Goal: Information Seeking & Learning: Learn about a topic

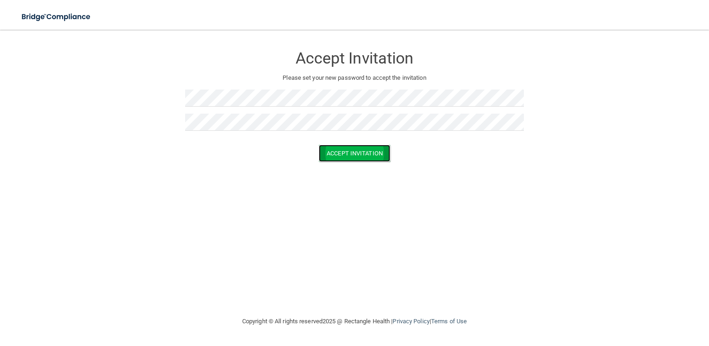
click at [364, 160] on button "Accept Invitation" at bounding box center [355, 153] width 72 height 17
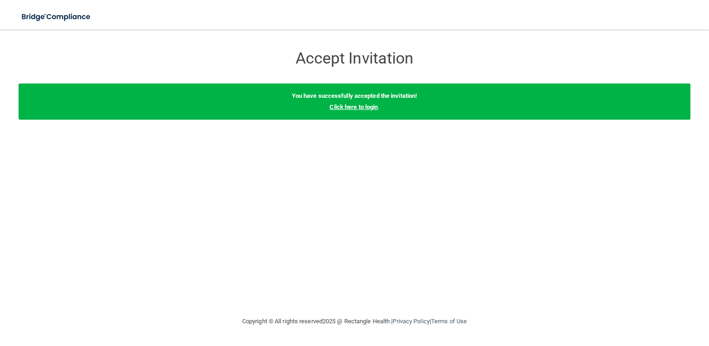
click at [364, 104] on link "Click here to login" at bounding box center [354, 107] width 48 height 7
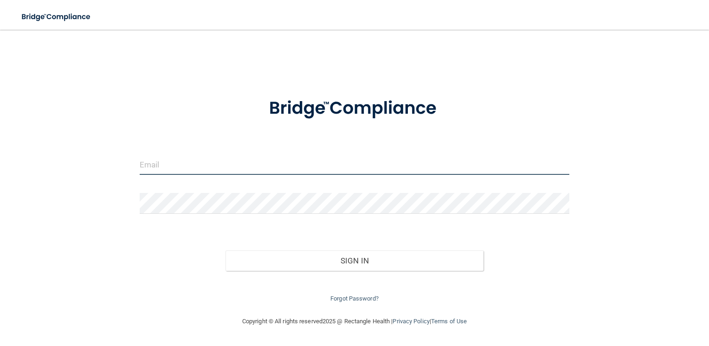
type input "[EMAIL_ADDRESS][DOMAIN_NAME]"
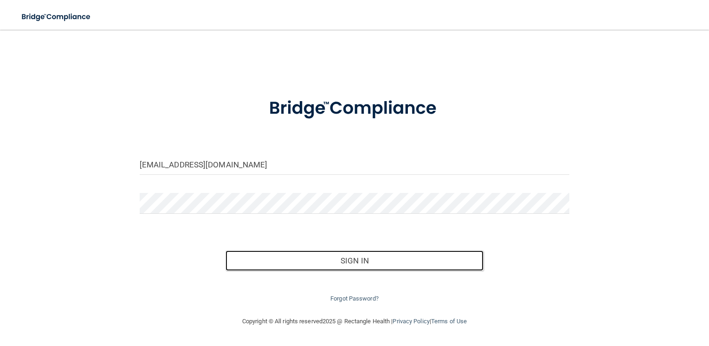
click at [319, 251] on button "Sign In" at bounding box center [355, 261] width 258 height 20
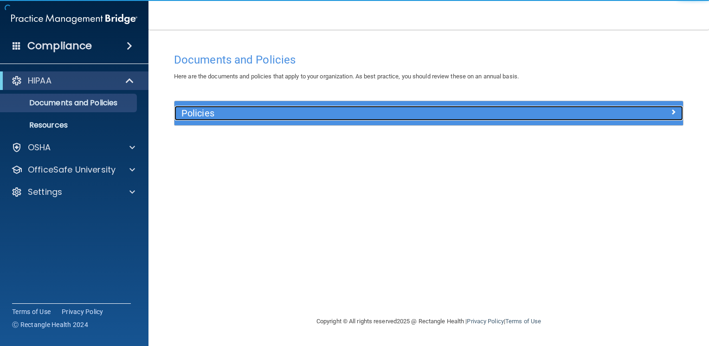
click at [580, 106] on div at bounding box center [619, 111] width 127 height 11
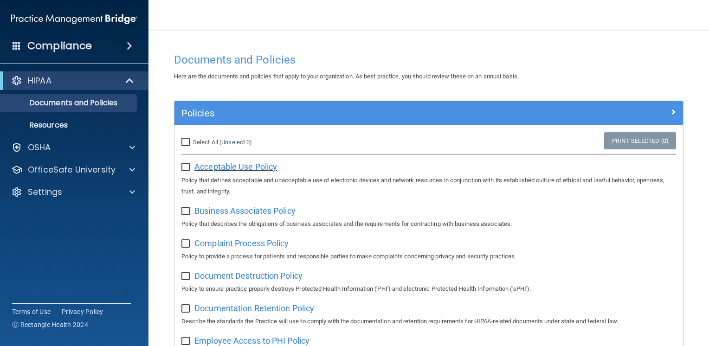
click at [234, 168] on span "Acceptable Use Policy" at bounding box center [236, 167] width 83 height 10
click at [188, 165] on input "checkbox" at bounding box center [187, 167] width 11 height 7
checkbox input "true"
click at [187, 143] on input "Select All (Unselect 1) Unselect All" at bounding box center [187, 142] width 11 height 7
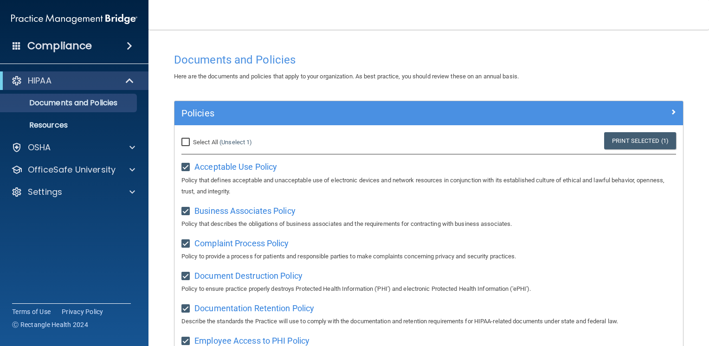
checkbox input "true"
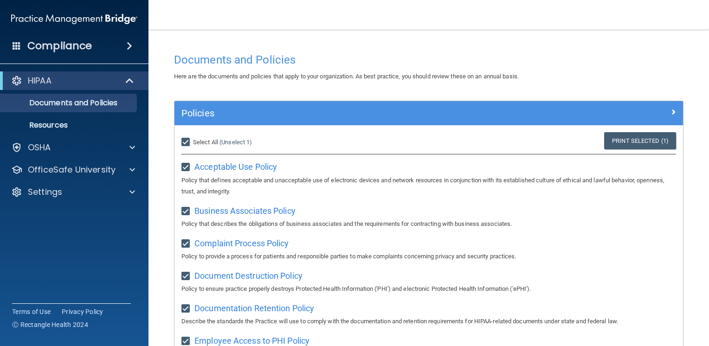
checkbox input "true"
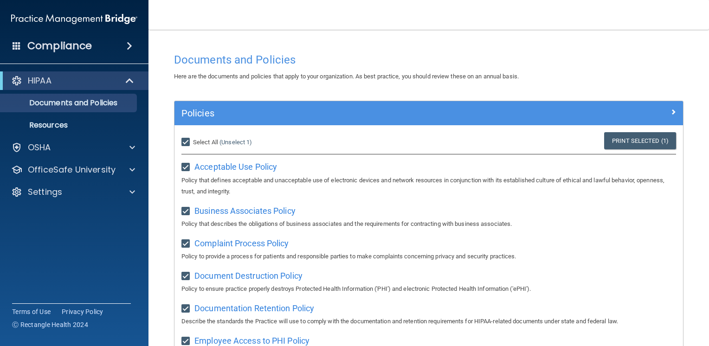
checkbox input "true"
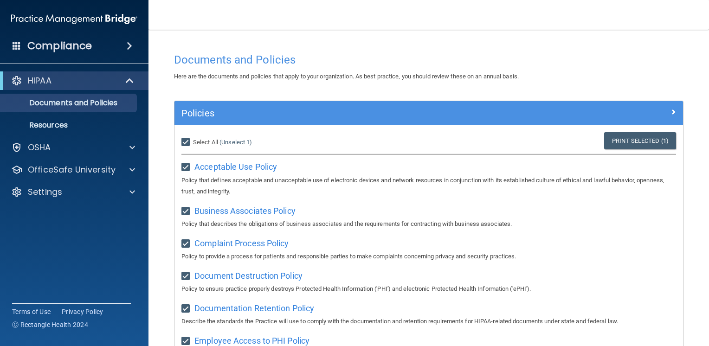
checkbox input "true"
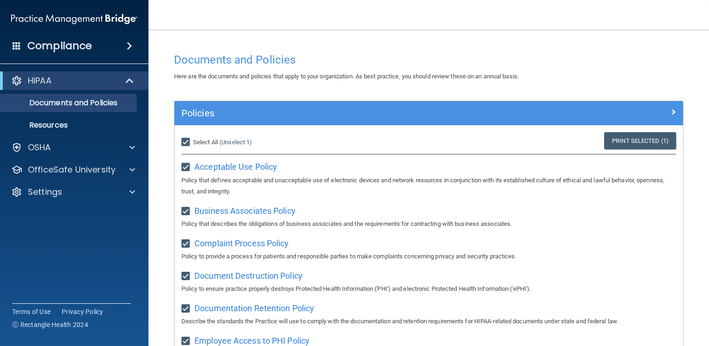
checkbox input "true"
click at [182, 140] on input "Select All (Unselect 21) Unselect All" at bounding box center [187, 142] width 11 height 7
checkbox input "false"
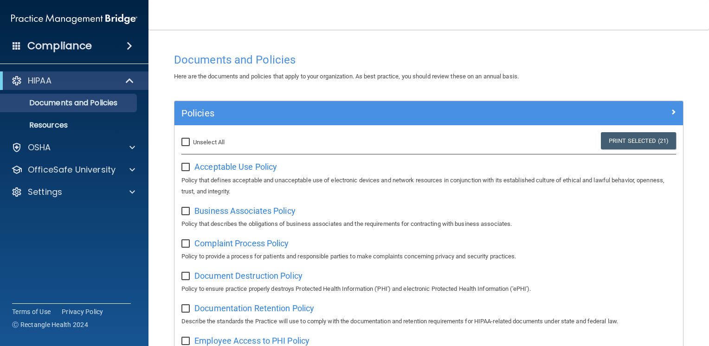
checkbox input "false"
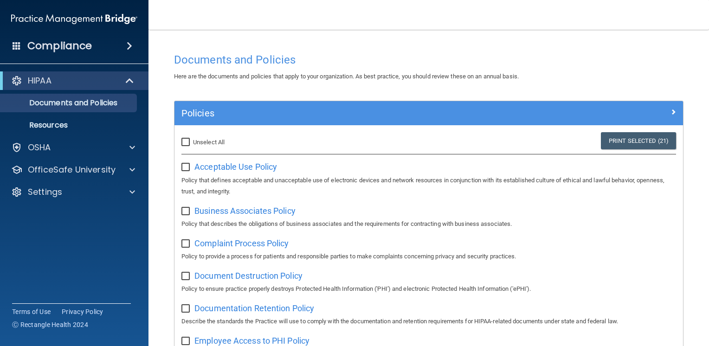
checkbox input "false"
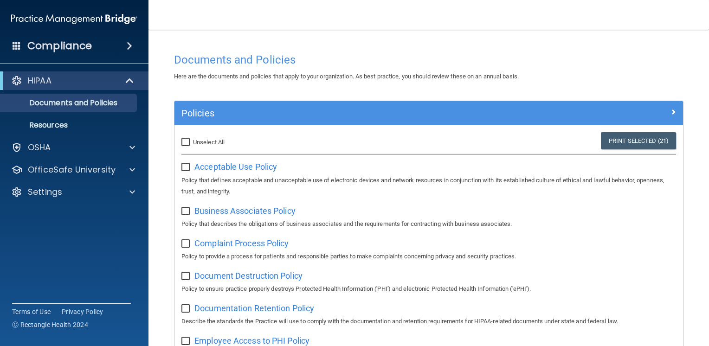
checkbox input "false"
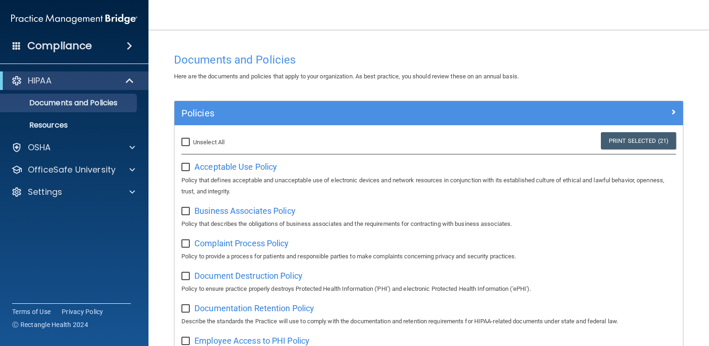
checkbox input "false"
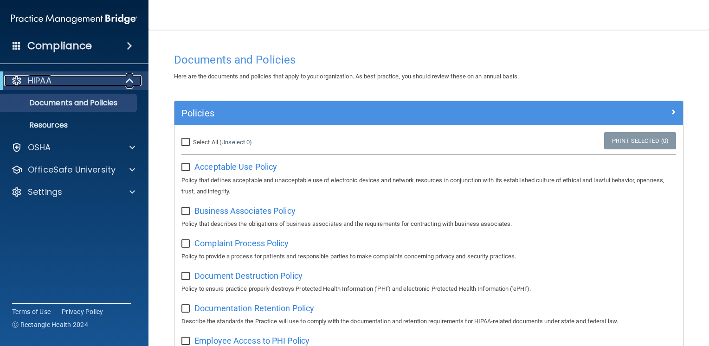
click at [67, 85] on div "HIPAA" at bounding box center [61, 80] width 115 height 11
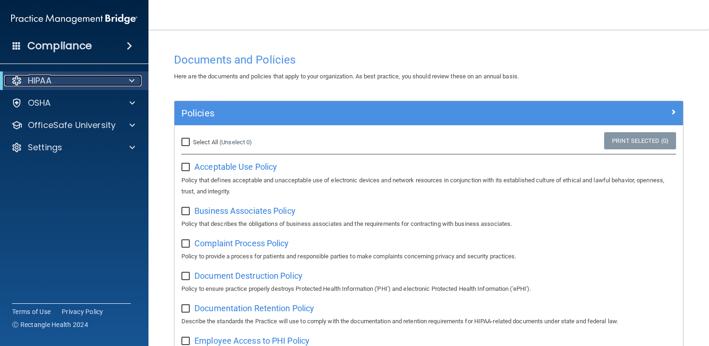
click at [67, 85] on div "HIPAA" at bounding box center [61, 80] width 115 height 11
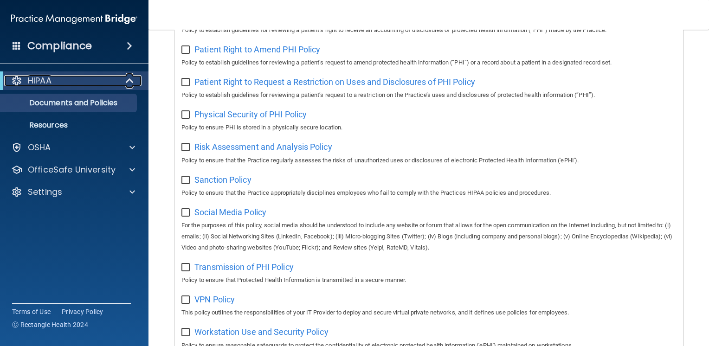
scroll to position [603, 0]
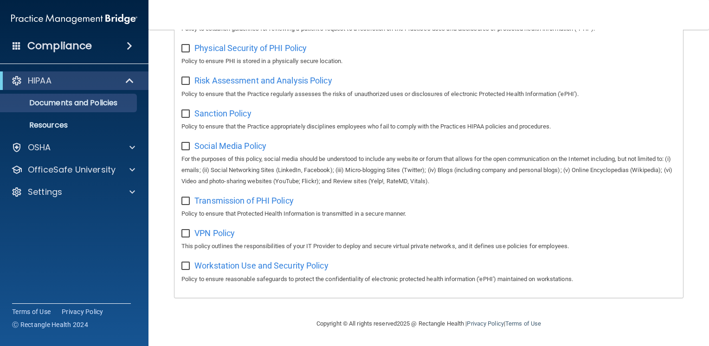
click at [186, 267] on input "checkbox" at bounding box center [187, 266] width 11 height 7
click at [186, 268] on input "checkbox" at bounding box center [187, 266] width 11 height 7
checkbox input "false"
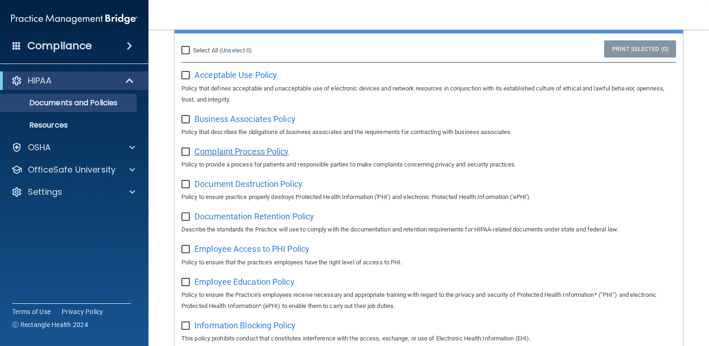
scroll to position [0, 0]
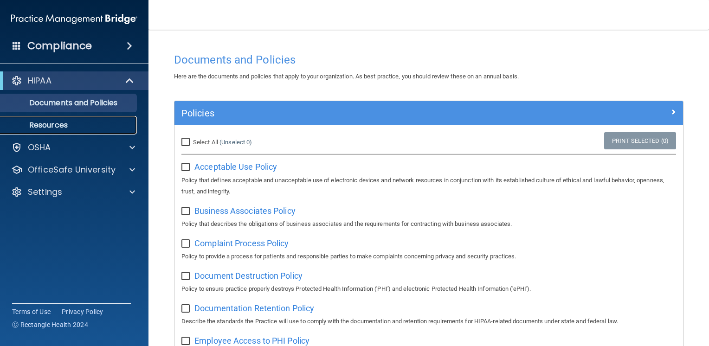
click at [72, 122] on p "Resources" at bounding box center [69, 125] width 127 height 9
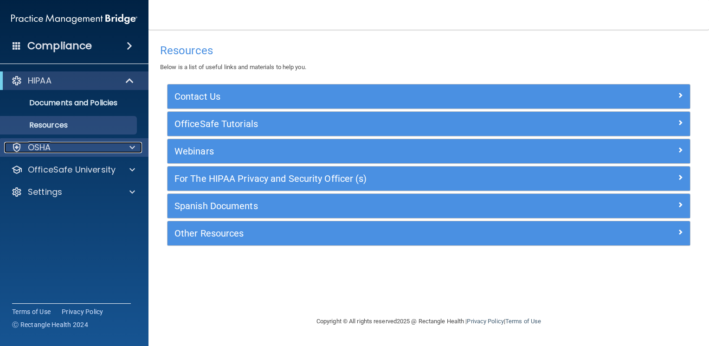
click at [64, 147] on div "OSHA" at bounding box center [61, 147] width 115 height 11
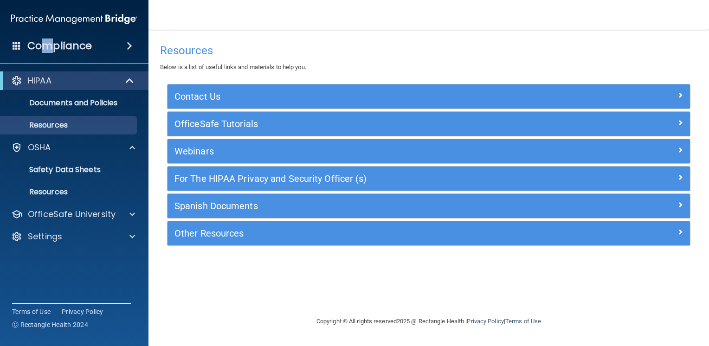
click at [47, 44] on h4 "Compliance" at bounding box center [59, 45] width 65 height 13
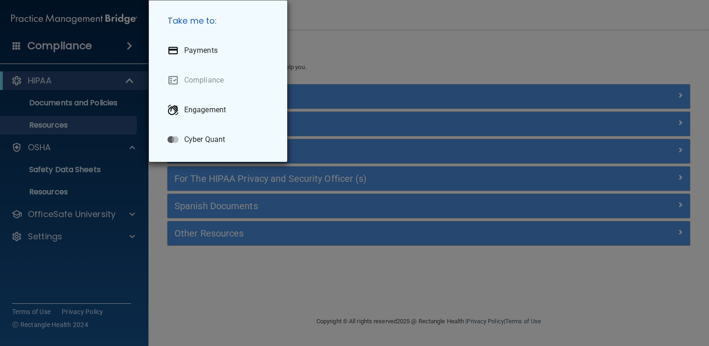
drag, startPoint x: 47, startPoint y: 44, endPoint x: 65, endPoint y: 122, distance: 79.9
click at [65, 122] on div "Take me to: Payments Compliance Engagement Cyber Quant" at bounding box center [354, 173] width 709 height 346
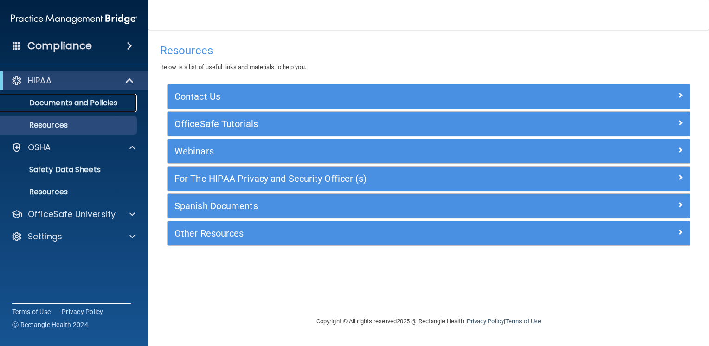
click at [95, 98] on p "Documents and Policies" at bounding box center [69, 102] width 127 height 9
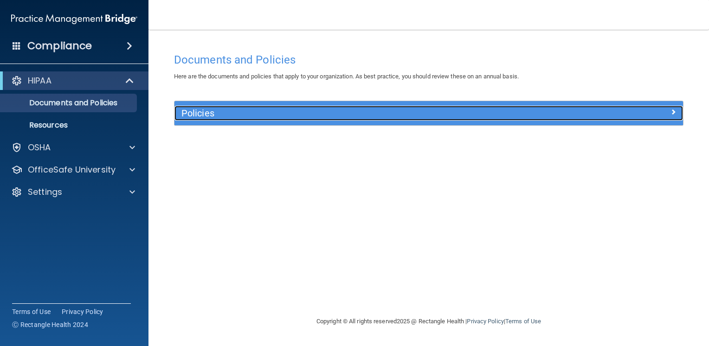
click at [404, 109] on h5 "Policies" at bounding box center [366, 113] width 368 height 10
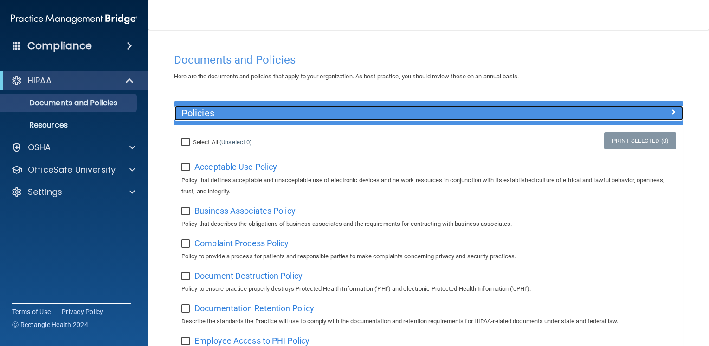
click at [671, 111] on span at bounding box center [674, 111] width 6 height 11
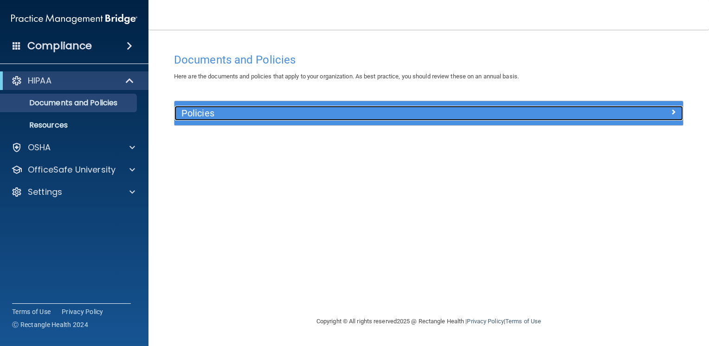
click at [672, 110] on span at bounding box center [674, 111] width 6 height 11
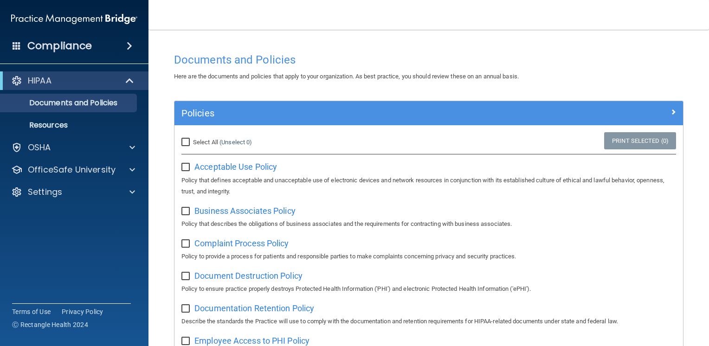
click at [187, 142] on input "Select All (Unselect 0) Unselect All" at bounding box center [187, 142] width 11 height 7
checkbox input "true"
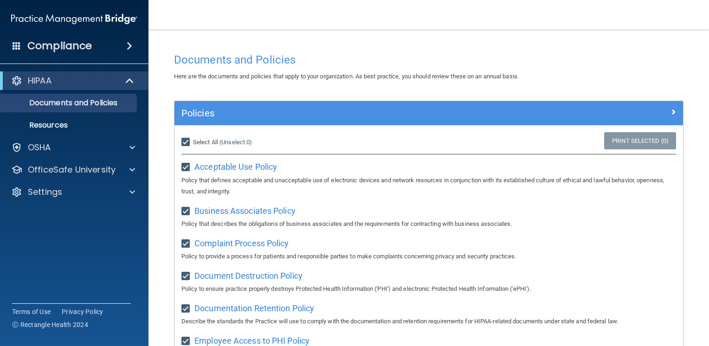
checkbox input "true"
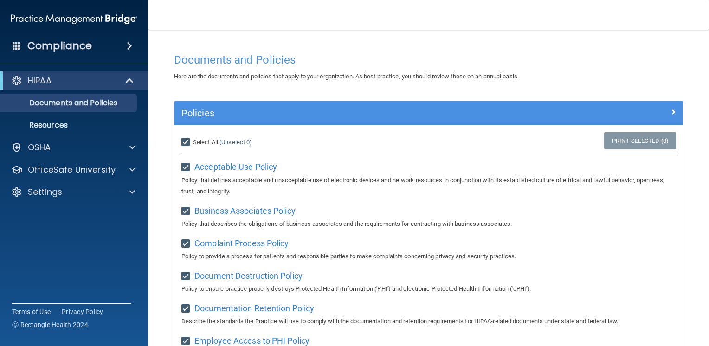
checkbox input "true"
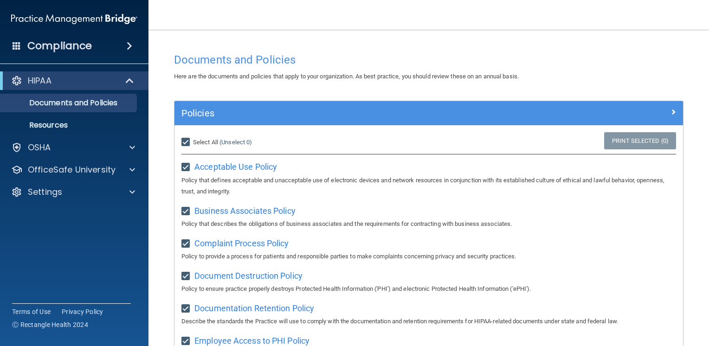
checkbox input "true"
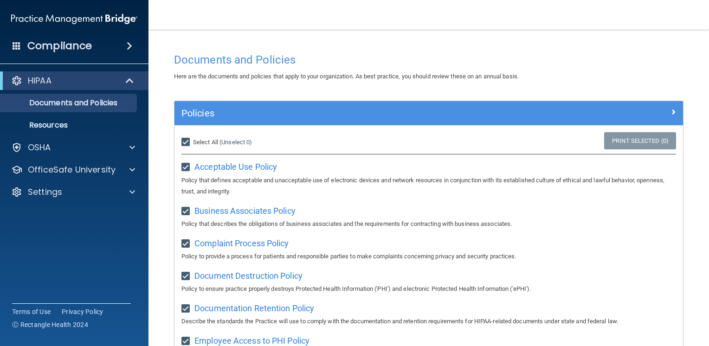
checkbox input "true"
click at [238, 213] on span "Business Associates Policy" at bounding box center [245, 211] width 101 height 10
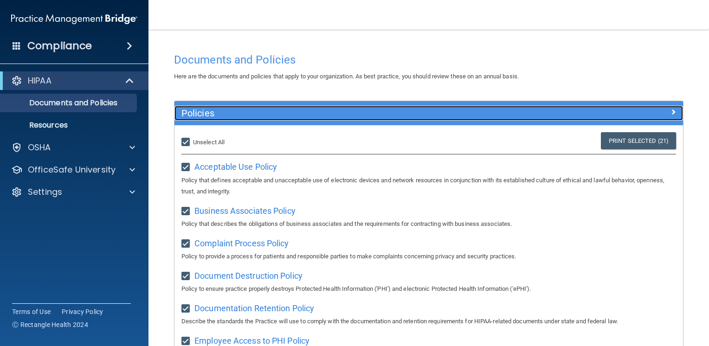
click at [671, 112] on span at bounding box center [674, 111] width 6 height 11
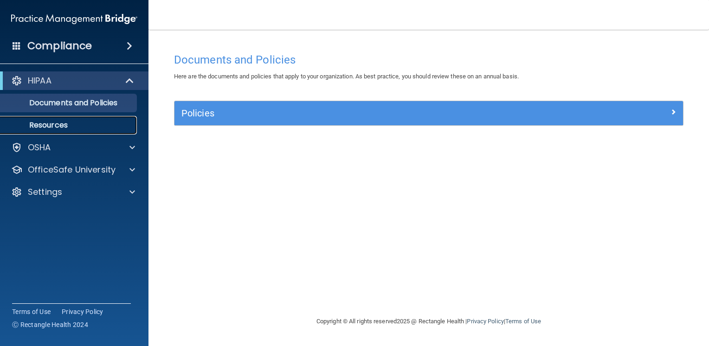
click at [50, 127] on p "Resources" at bounding box center [69, 125] width 127 height 9
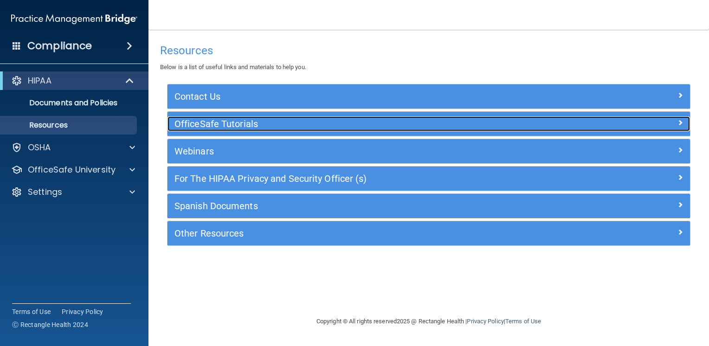
click at [276, 124] on h5 "OfficeSafe Tutorials" at bounding box center [364, 124] width 378 height 10
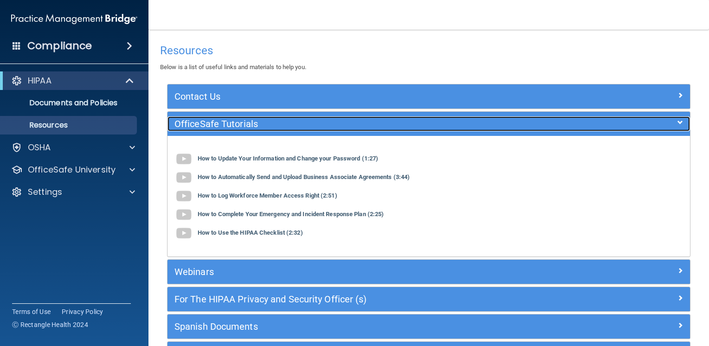
click at [276, 124] on h5 "OfficeSafe Tutorials" at bounding box center [364, 124] width 378 height 10
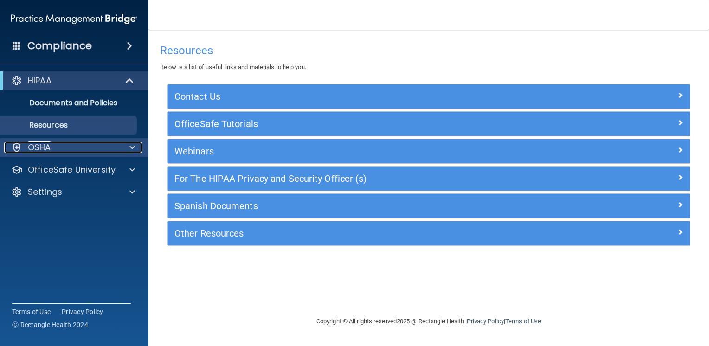
click at [45, 148] on p "OSHA" at bounding box center [39, 147] width 23 height 11
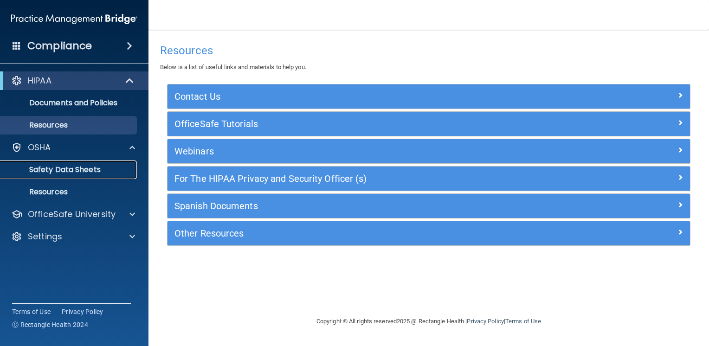
click at [80, 168] on p "Safety Data Sheets" at bounding box center [69, 169] width 127 height 9
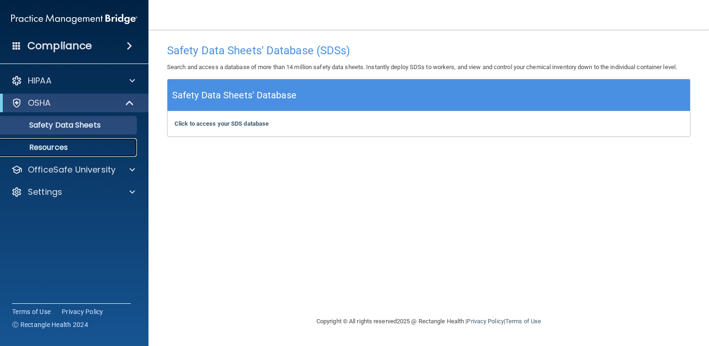
click at [65, 149] on p "Resources" at bounding box center [69, 147] width 127 height 9
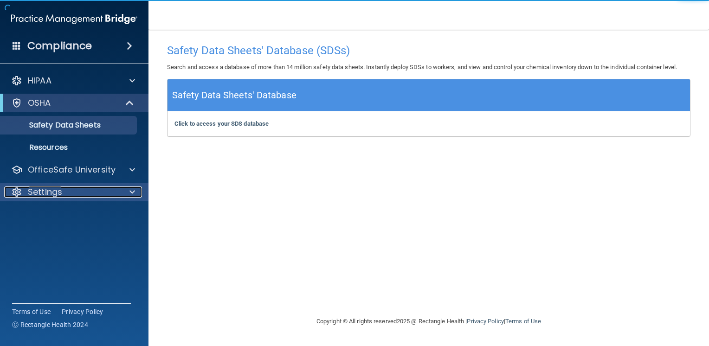
click at [50, 194] on p "Settings" at bounding box center [45, 192] width 34 height 11
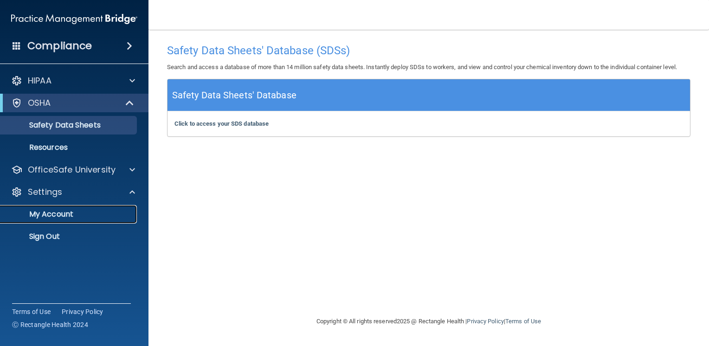
click at [77, 215] on p "My Account" at bounding box center [69, 214] width 127 height 9
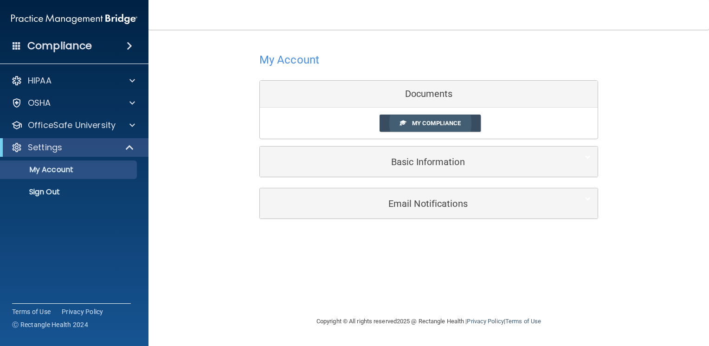
click at [453, 125] on span "My Compliance" at bounding box center [436, 123] width 49 height 7
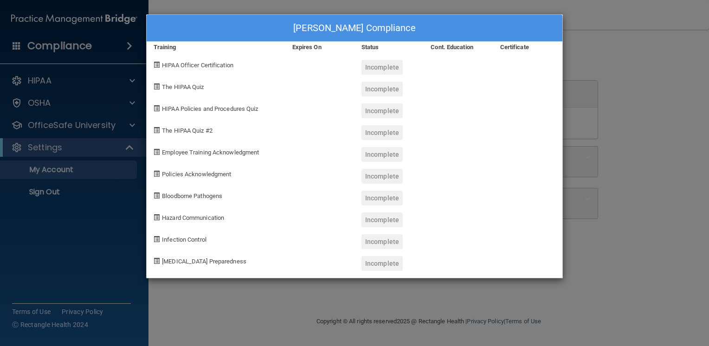
click at [154, 62] on span at bounding box center [157, 65] width 6 height 6
click at [218, 65] on span "HIPAA Officer Certification" at bounding box center [198, 65] width 72 height 7
drag, startPoint x: 218, startPoint y: 65, endPoint x: 165, endPoint y: 69, distance: 52.6
click at [165, 69] on div "HIPAA Officer Certification" at bounding box center [216, 64] width 139 height 22
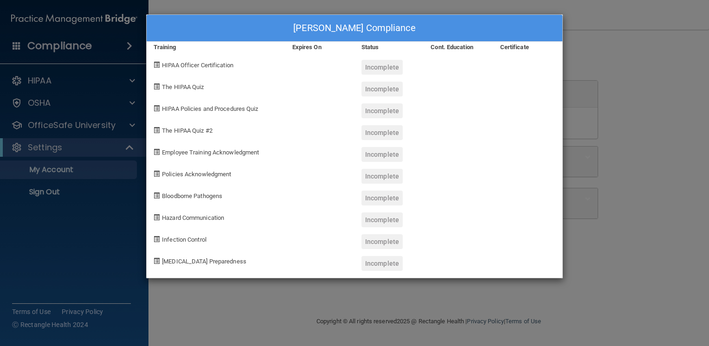
click at [157, 64] on span at bounding box center [157, 65] width 6 height 6
drag, startPoint x: 157, startPoint y: 64, endPoint x: 243, endPoint y: 104, distance: 94.5
click at [243, 104] on div "HIPAA Policies and Procedures Quiz" at bounding box center [216, 108] width 139 height 22
click at [386, 66] on div "Incomplete" at bounding box center [382, 67] width 41 height 15
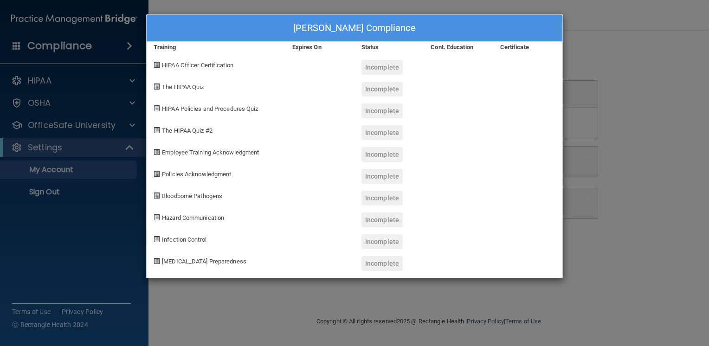
click at [173, 62] on span "HIPAA Officer Certification" at bounding box center [198, 65] width 72 height 7
click at [309, 50] on div "Expires On" at bounding box center [320, 47] width 69 height 11
click at [387, 65] on div "Incomplete" at bounding box center [382, 67] width 41 height 15
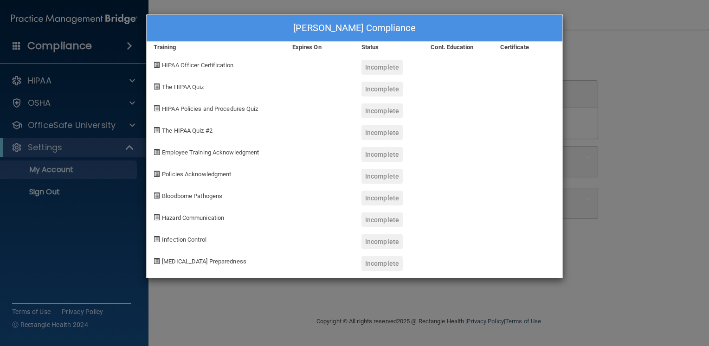
click at [167, 46] on div "Training" at bounding box center [216, 47] width 139 height 11
drag, startPoint x: 167, startPoint y: 46, endPoint x: 298, endPoint y: 35, distance: 131.3
click at [298, 35] on div "Erin Lynn's Compliance" at bounding box center [355, 28] width 416 height 27
click at [154, 89] on span at bounding box center [157, 87] width 6 height 6
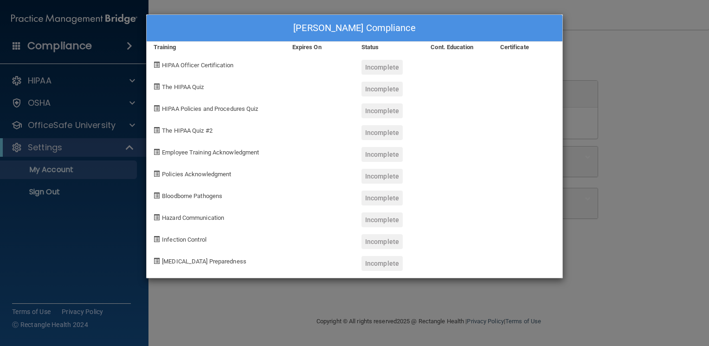
click at [156, 86] on span at bounding box center [157, 87] width 6 height 6
click at [139, 118] on div "Erin Lynn's Compliance Training Expires On Status Cont. Education Certificate H…" at bounding box center [354, 173] width 709 height 346
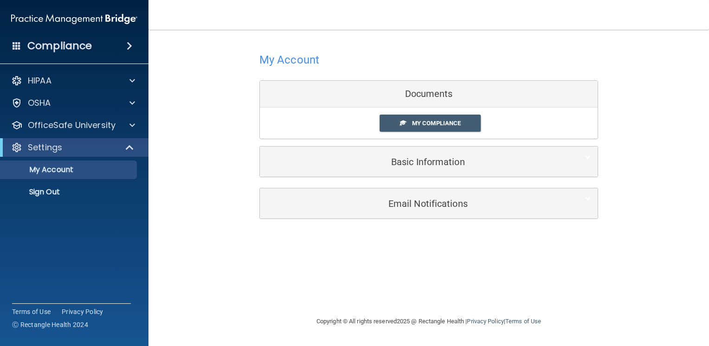
click at [439, 96] on div "Documents" at bounding box center [429, 94] width 338 height 27
click at [455, 123] on span "My Compliance" at bounding box center [436, 123] width 49 height 7
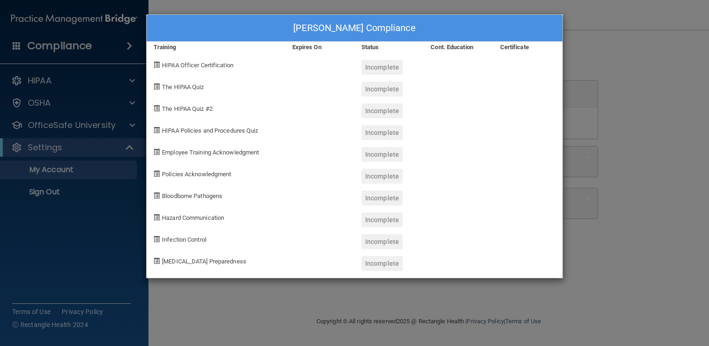
click at [661, 98] on div "Erin Lynn's Compliance Training Expires On Status Cont. Education Certificate H…" at bounding box center [354, 173] width 709 height 346
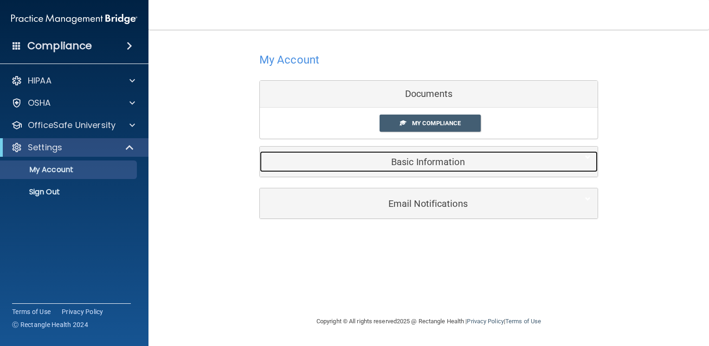
click at [457, 165] on h5 "Basic Information" at bounding box center [415, 162] width 296 height 10
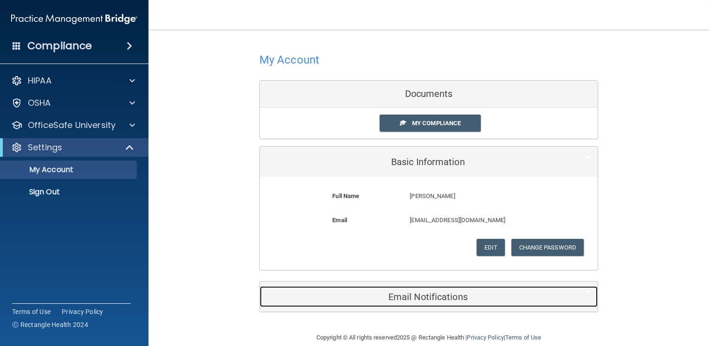
click at [420, 286] on div "Email Notifications" at bounding box center [415, 296] width 310 height 21
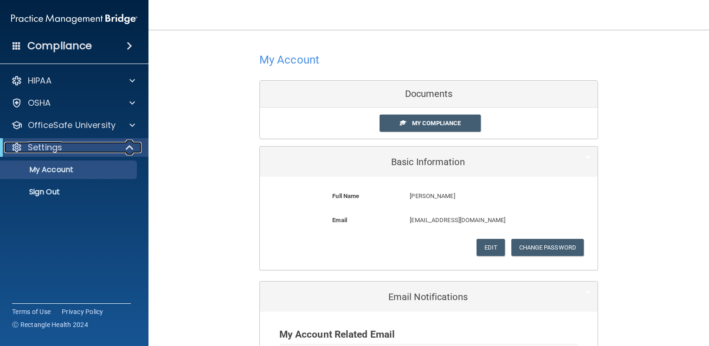
click at [50, 150] on p "Settings" at bounding box center [45, 147] width 34 height 11
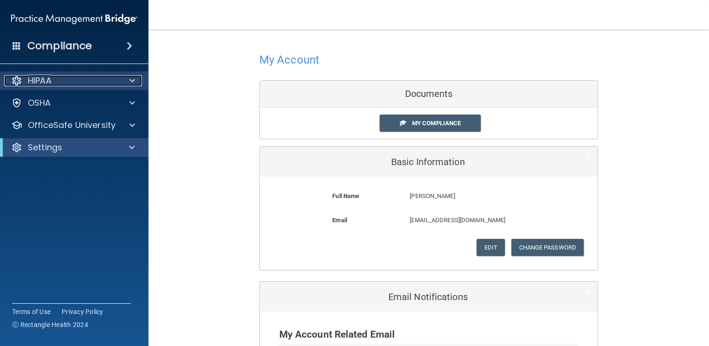
click at [42, 83] on p "HIPAA" at bounding box center [40, 80] width 24 height 11
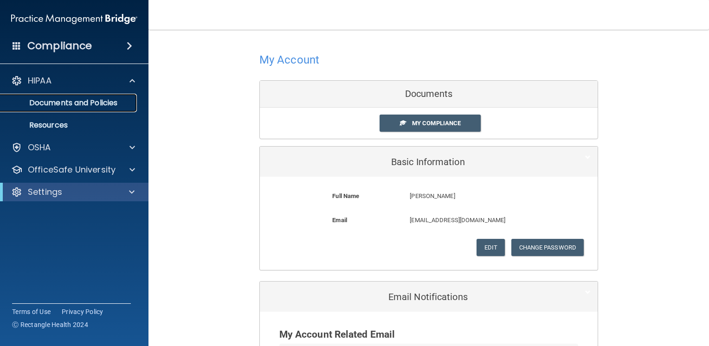
click at [61, 105] on p "Documents and Policies" at bounding box center [69, 102] width 127 height 9
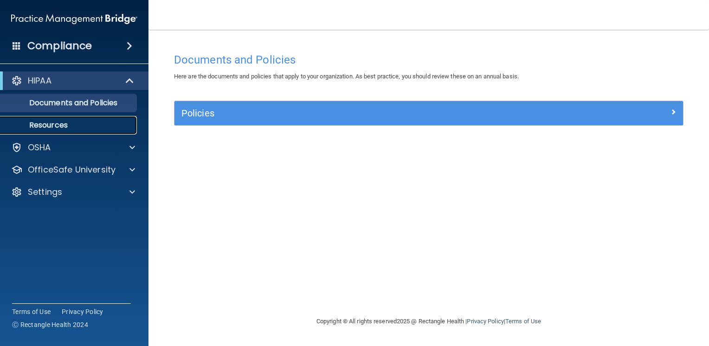
click at [79, 124] on p "Resources" at bounding box center [69, 125] width 127 height 9
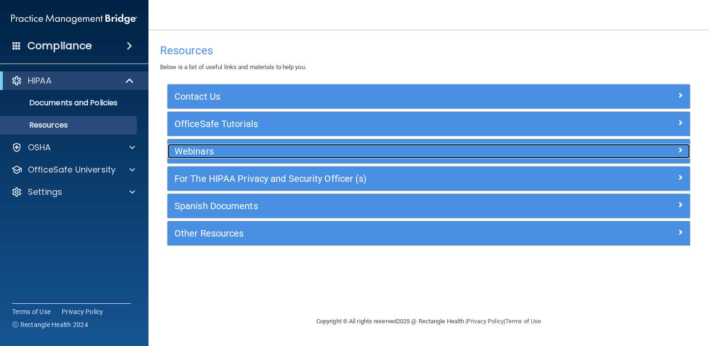
click at [259, 153] on h5 "Webinars" at bounding box center [364, 151] width 378 height 10
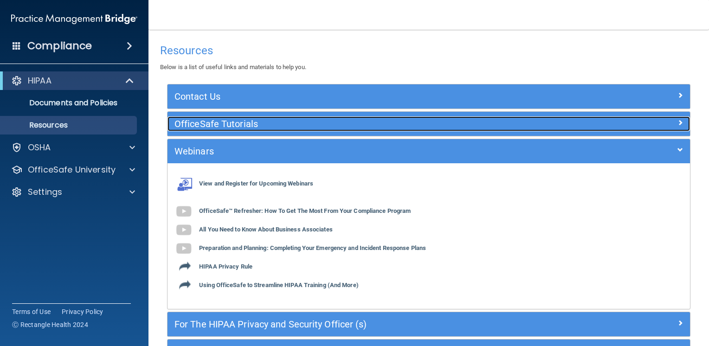
click at [210, 128] on h5 "OfficeSafe Tutorials" at bounding box center [364, 124] width 378 height 10
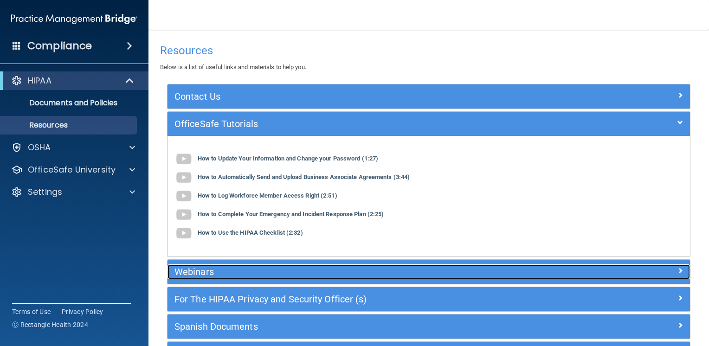
click at [210, 275] on h5 "Webinars" at bounding box center [364, 272] width 378 height 10
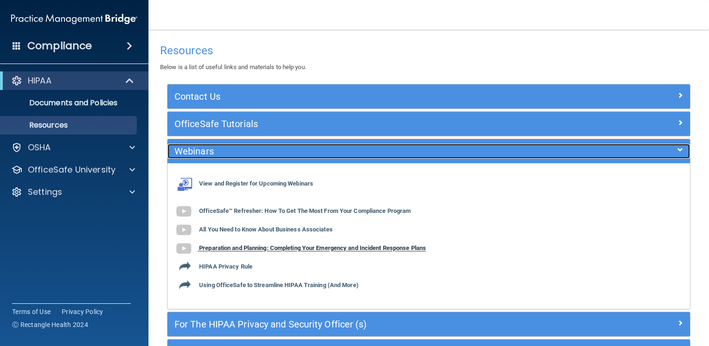
scroll to position [92, 0]
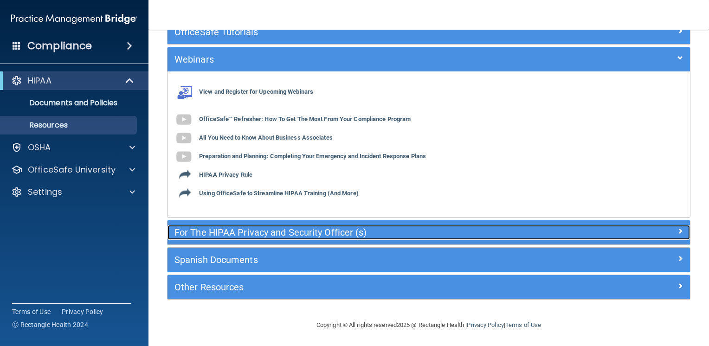
click at [321, 234] on h5 "For The HIPAA Privacy and Security Officer (s)" at bounding box center [364, 233] width 378 height 10
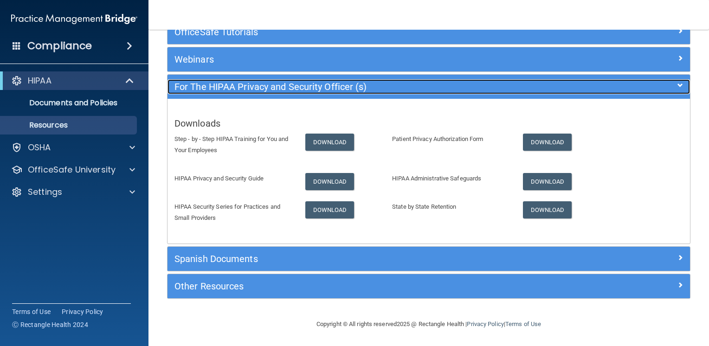
scroll to position [91, 0]
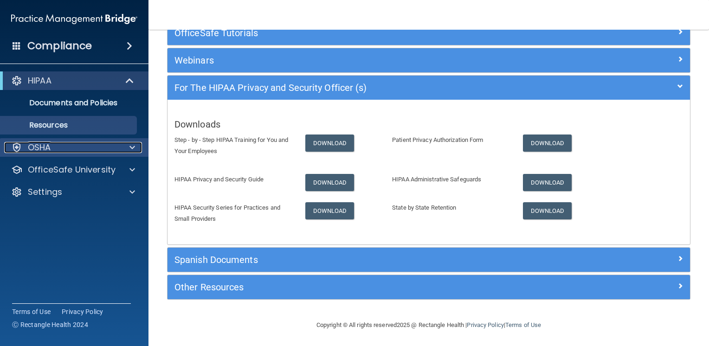
click at [57, 147] on div "OSHA" at bounding box center [61, 147] width 115 height 11
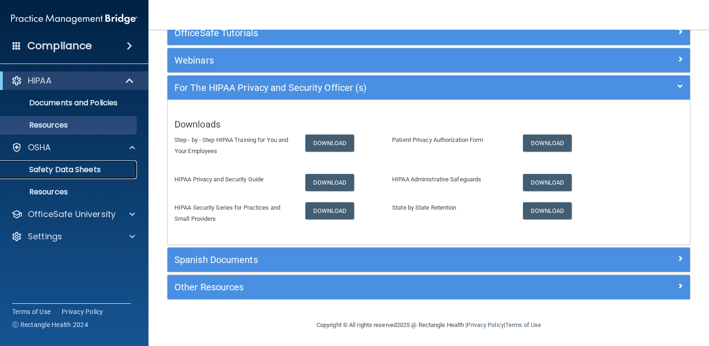
click at [63, 169] on p "Safety Data Sheets" at bounding box center [69, 169] width 127 height 9
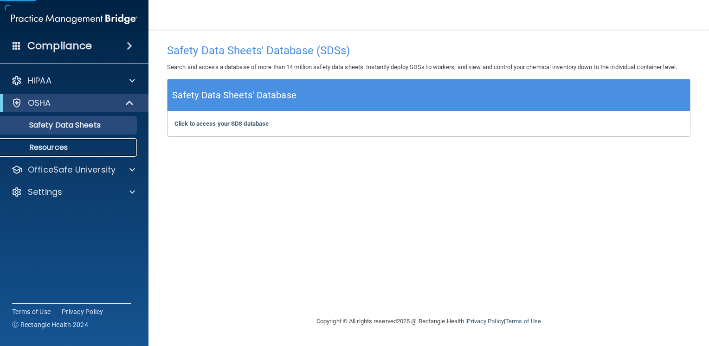
click at [65, 152] on p "Resources" at bounding box center [69, 147] width 127 height 9
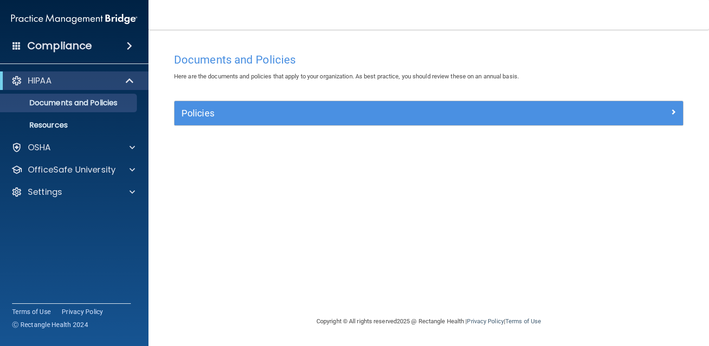
click at [347, 121] on div "Policies" at bounding box center [429, 113] width 509 height 24
click at [674, 103] on div "Policies" at bounding box center [429, 113] width 509 height 24
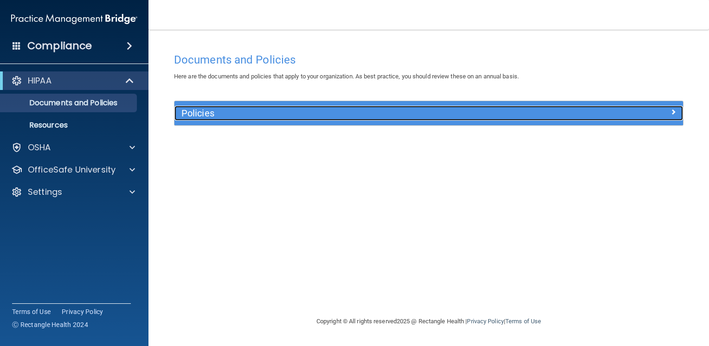
click at [671, 112] on span at bounding box center [674, 111] width 6 height 11
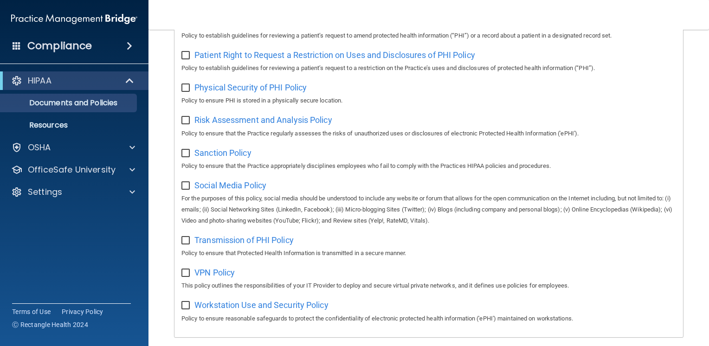
scroll to position [603, 0]
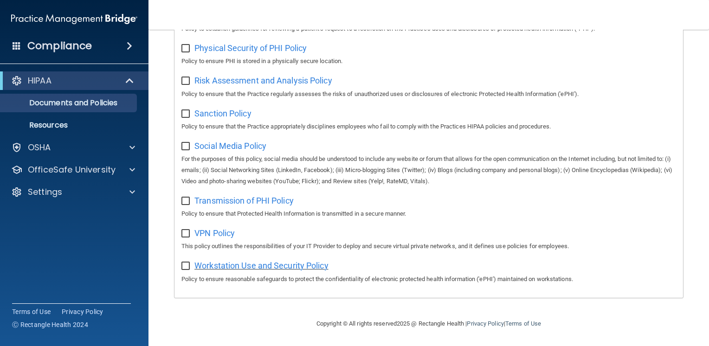
click at [316, 266] on span "Workstation Use and Security Policy" at bounding box center [262, 266] width 134 height 10
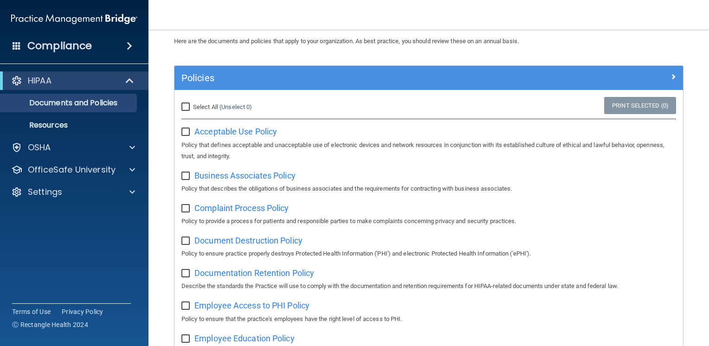
scroll to position [0, 0]
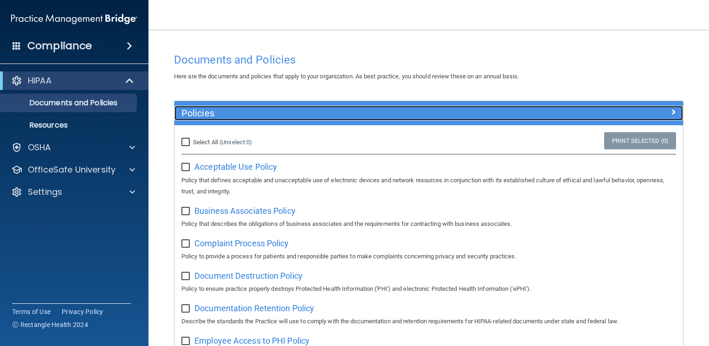
click at [671, 111] on span at bounding box center [674, 111] width 6 height 11
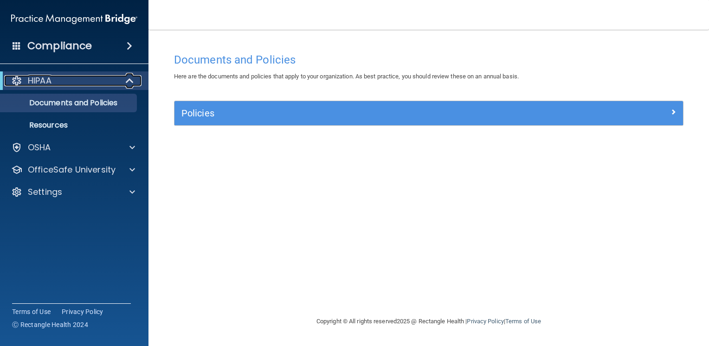
click at [85, 83] on div "HIPAA" at bounding box center [61, 80] width 115 height 11
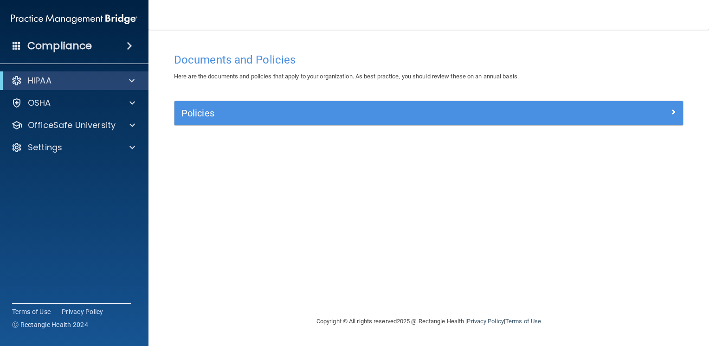
click at [80, 46] on h4 "Compliance" at bounding box center [59, 45] width 65 height 13
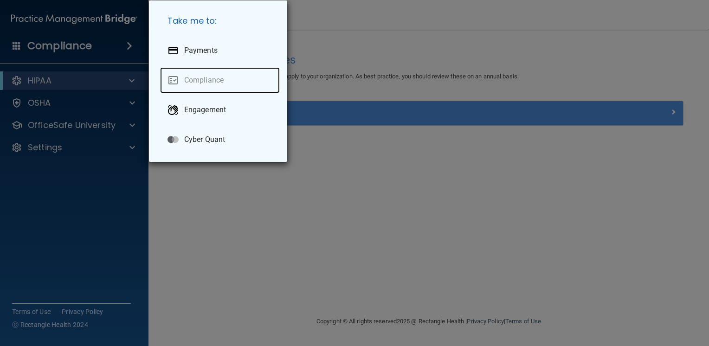
click at [201, 81] on link "Compliance" at bounding box center [220, 80] width 120 height 26
click at [239, 189] on div "Take me to: Payments Compliance Engagement Cyber Quant" at bounding box center [354, 173] width 709 height 346
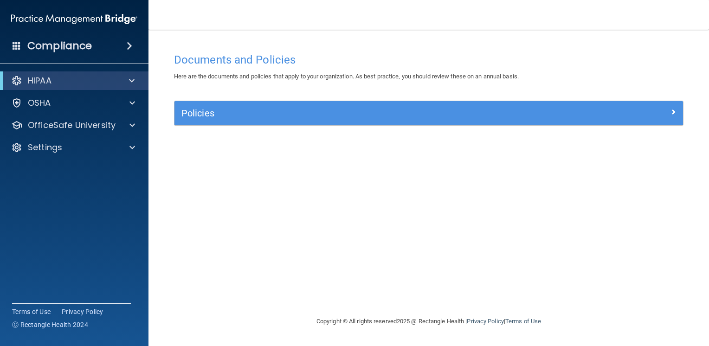
click at [59, 47] on h4 "Compliance" at bounding box center [59, 45] width 65 height 13
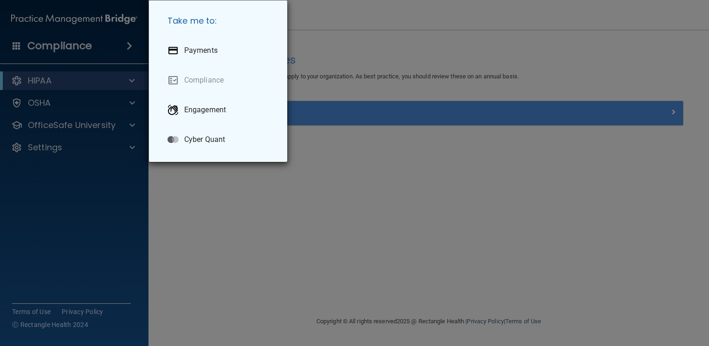
click at [59, 47] on div "Take me to: Payments Compliance Engagement Cyber Quant" at bounding box center [354, 173] width 709 height 346
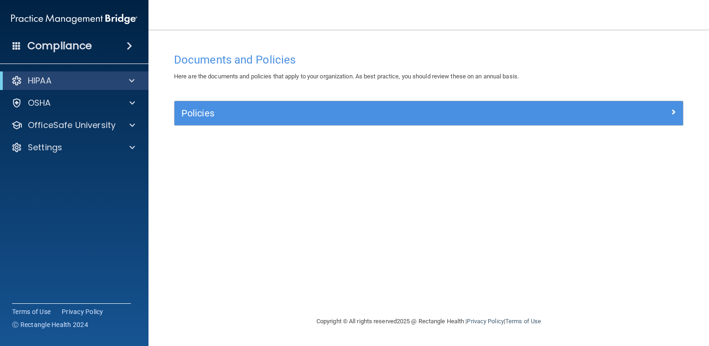
click at [39, 14] on img at bounding box center [74, 19] width 126 height 19
click at [61, 113] on div "HIPAA Documents and Policies Report an Incident Business Associates Emergency P…" at bounding box center [74, 116] width 149 height 97
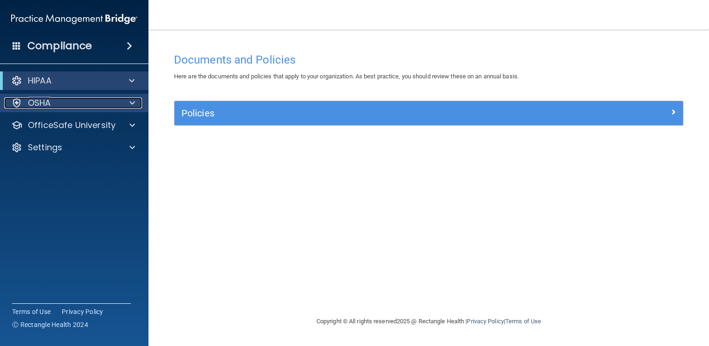
click at [59, 104] on div "OSHA" at bounding box center [61, 103] width 115 height 11
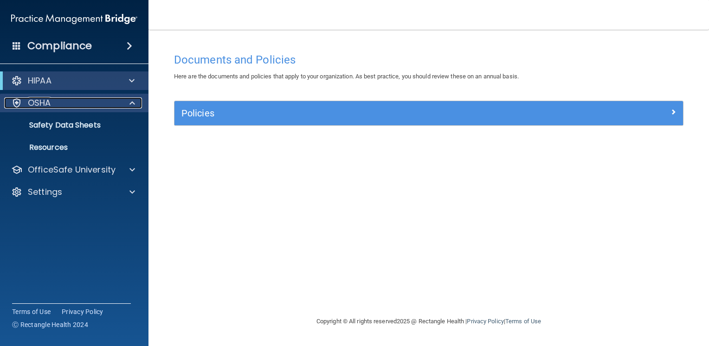
click at [59, 104] on div "OSHA" at bounding box center [61, 103] width 115 height 11
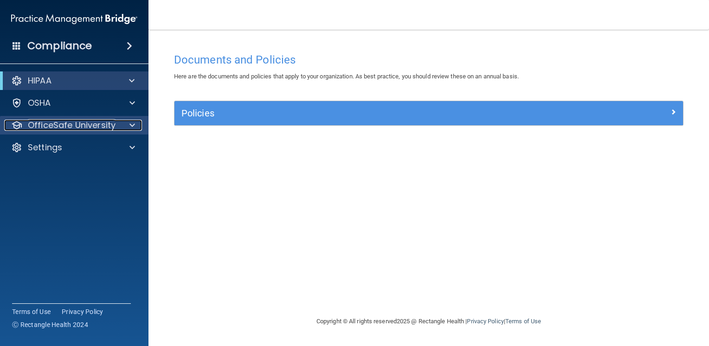
click at [59, 128] on p "OfficeSafe University" at bounding box center [72, 125] width 88 height 11
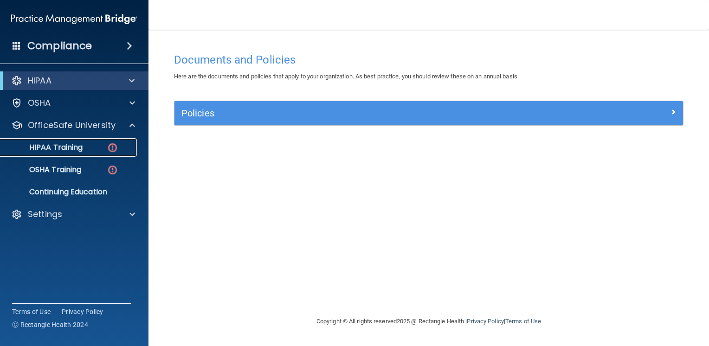
click at [67, 150] on p "HIPAA Training" at bounding box center [44, 147] width 77 height 9
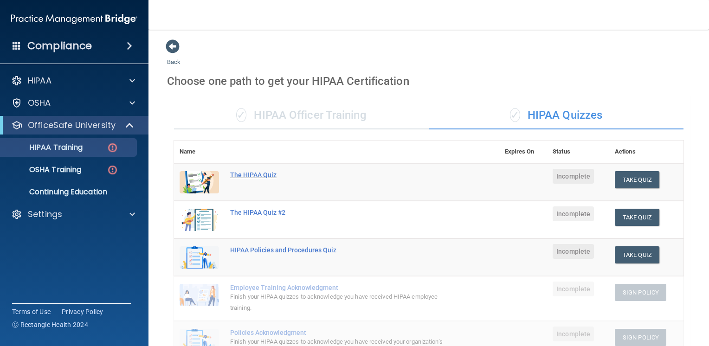
click at [269, 175] on div "The HIPAA Quiz" at bounding box center [341, 174] width 223 height 7
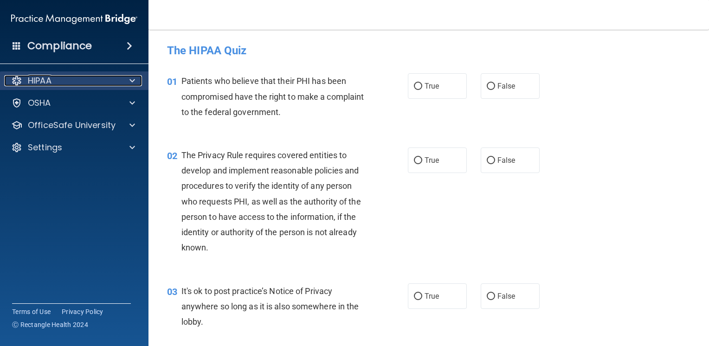
click at [59, 84] on div "HIPAA" at bounding box center [61, 80] width 115 height 11
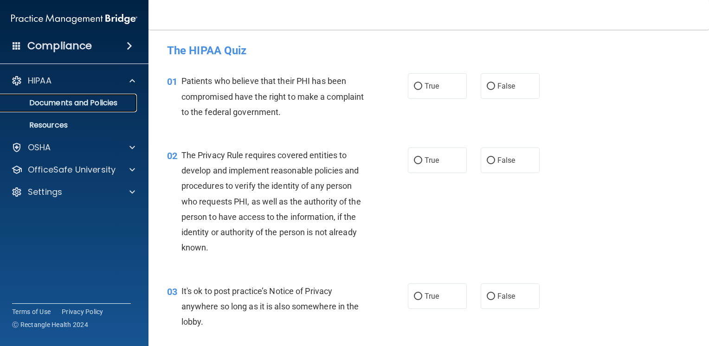
click at [59, 102] on p "Documents and Policies" at bounding box center [69, 102] width 127 height 9
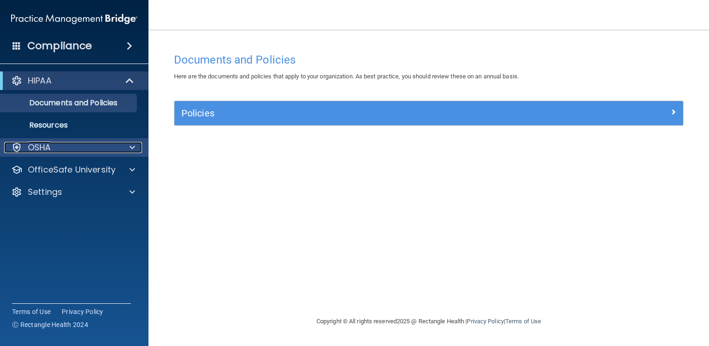
click at [52, 150] on div "OSHA" at bounding box center [61, 147] width 115 height 11
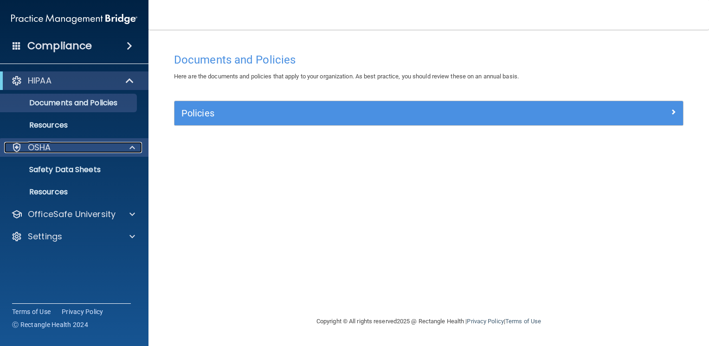
click at [52, 150] on div "OSHA" at bounding box center [61, 147] width 115 height 11
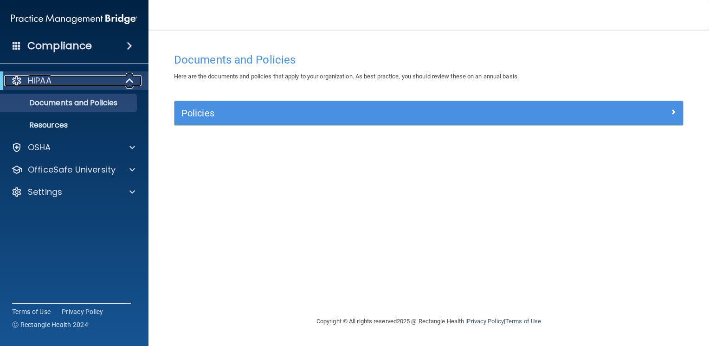
click at [79, 82] on div "HIPAA" at bounding box center [61, 80] width 115 height 11
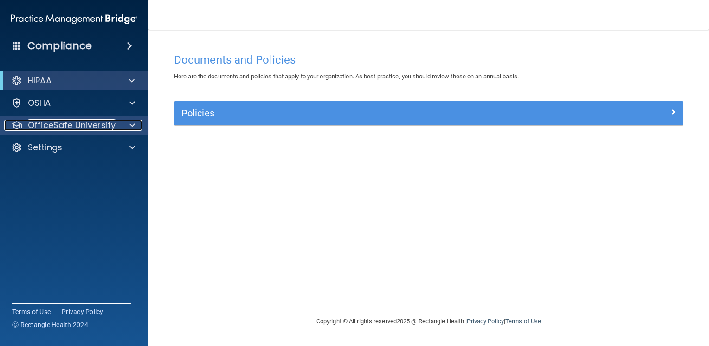
click at [72, 129] on p "OfficeSafe University" at bounding box center [72, 125] width 88 height 11
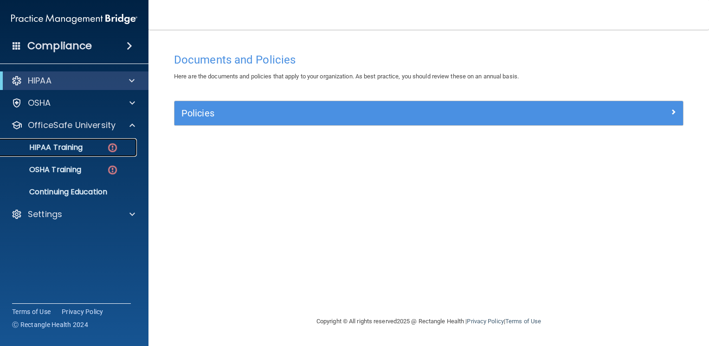
click at [77, 147] on p "HIPAA Training" at bounding box center [44, 147] width 77 height 9
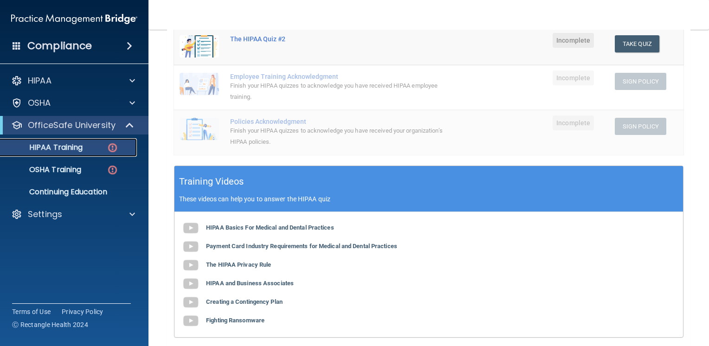
scroll to position [232, 0]
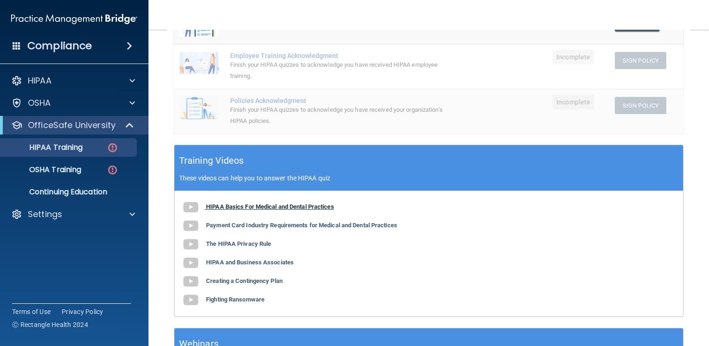
click at [292, 207] on b "HIPAA Basics For Medical and Dental Practices" at bounding box center [270, 206] width 128 height 7
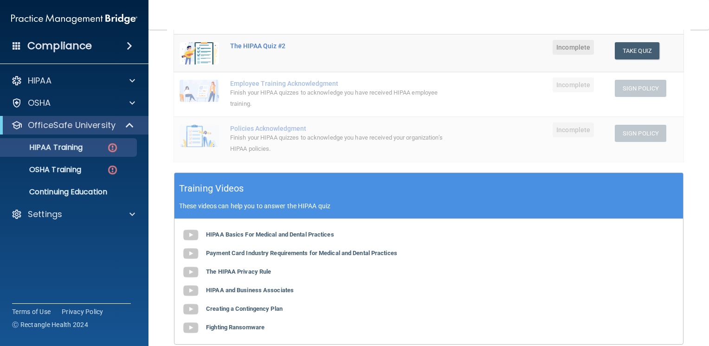
scroll to position [225, 0]
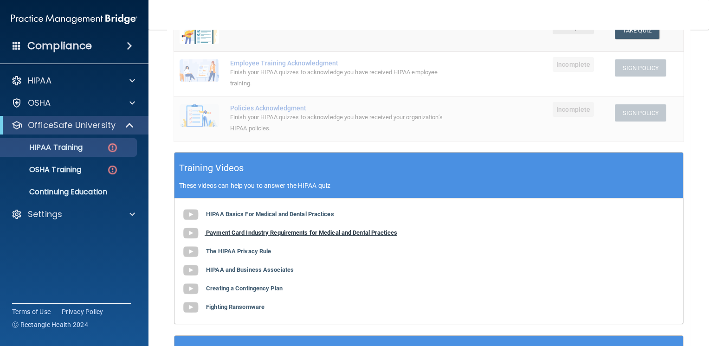
click at [268, 234] on b "Payment Card Industry Requirements for Medical and Dental Practices" at bounding box center [301, 232] width 191 height 7
click at [250, 252] on b "The HIPAA Privacy Rule" at bounding box center [238, 251] width 65 height 7
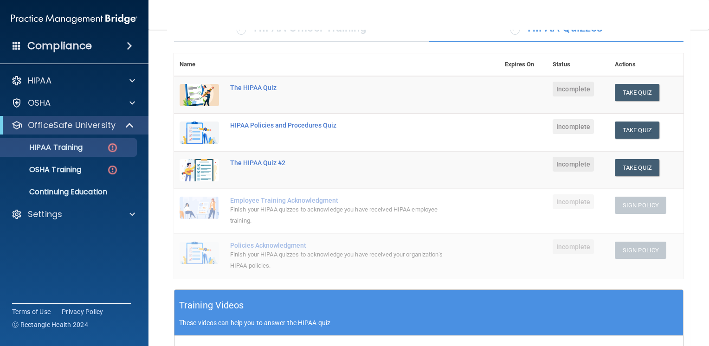
scroll to position [85, 0]
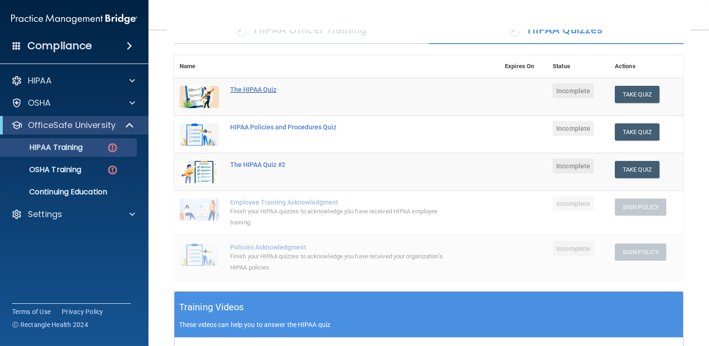
click at [261, 90] on div "The HIPAA Quiz" at bounding box center [341, 89] width 223 height 7
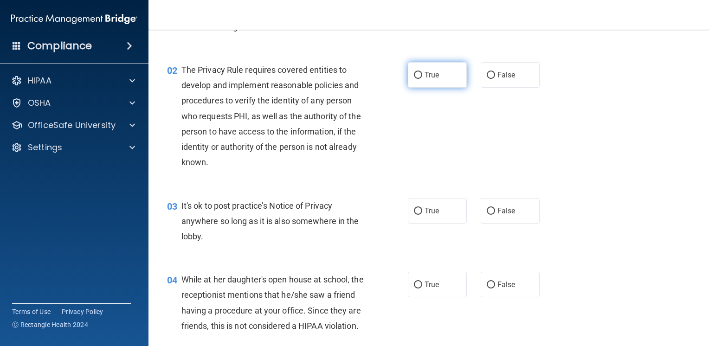
click at [414, 76] on input "True" at bounding box center [418, 75] width 8 height 7
radio input "true"
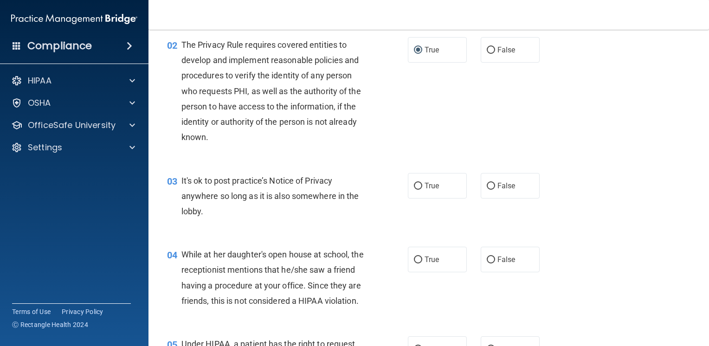
scroll to position [132, 0]
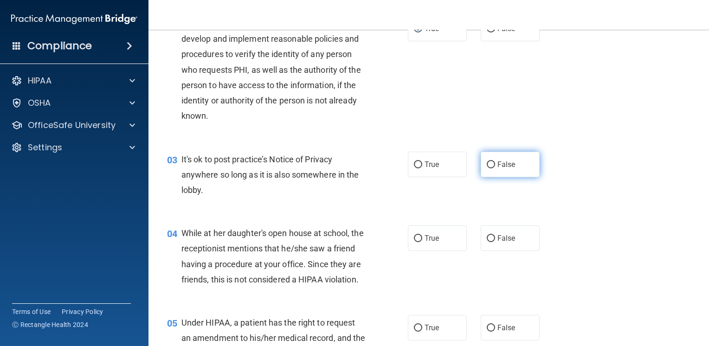
click at [490, 164] on input "False" at bounding box center [491, 165] width 8 height 7
radio input "true"
click at [427, 163] on span "True" at bounding box center [432, 164] width 14 height 9
click at [423, 163] on input "True" at bounding box center [418, 165] width 8 height 7
radio input "true"
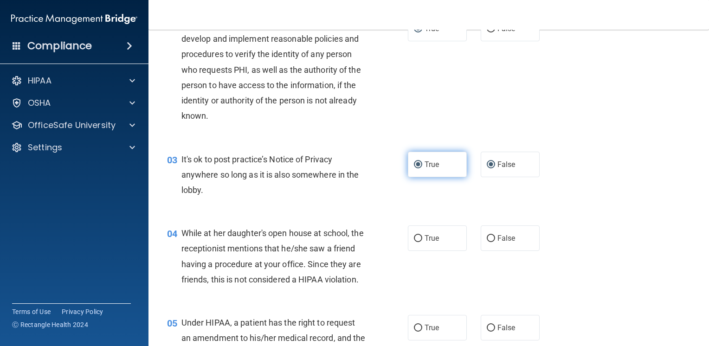
radio input "false"
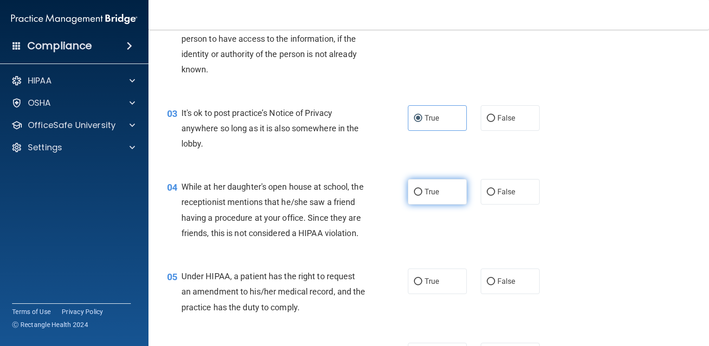
click at [414, 189] on input "True" at bounding box center [418, 192] width 8 height 7
radio input "true"
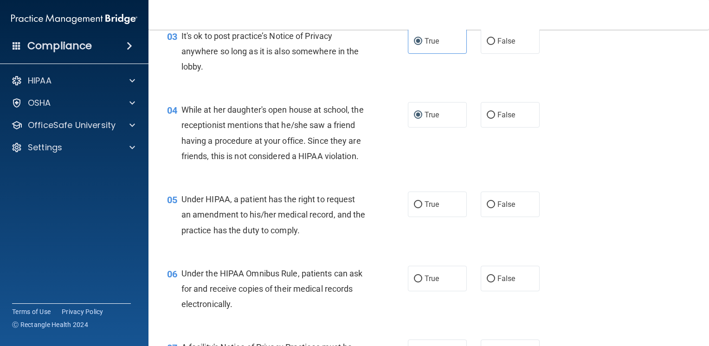
scroll to position [271, 0]
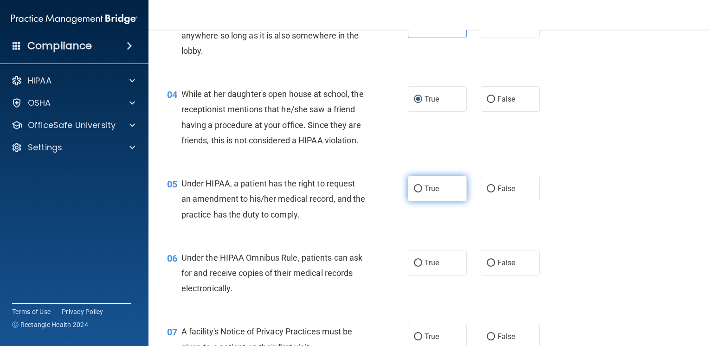
click at [414, 193] on input "True" at bounding box center [418, 189] width 8 height 7
radio input "true"
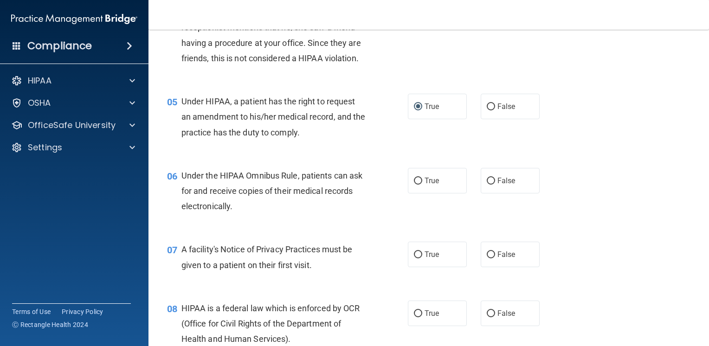
scroll to position [364, 0]
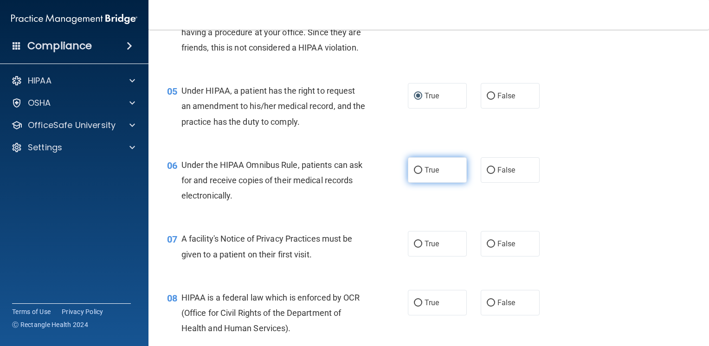
click at [415, 174] on input "True" at bounding box center [418, 170] width 8 height 7
radio input "true"
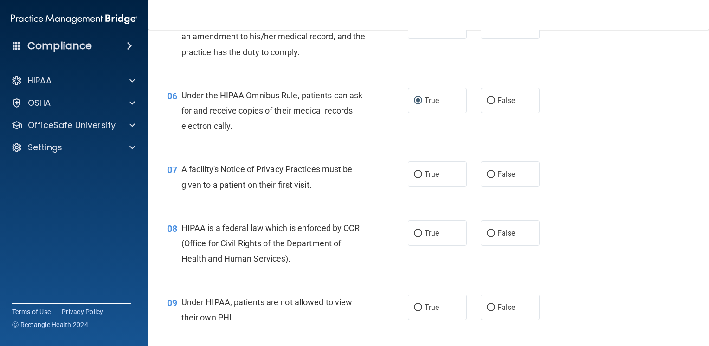
scroll to position [457, 0]
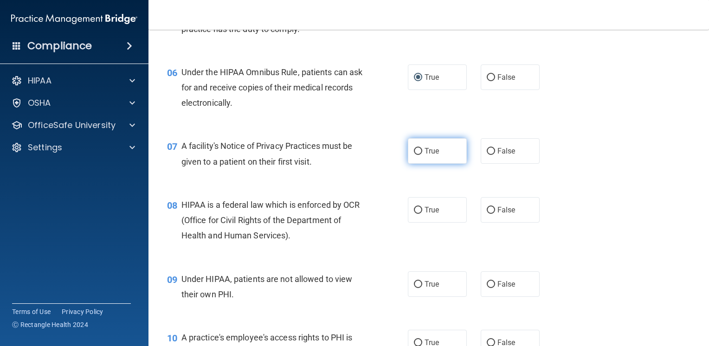
click at [418, 155] on input "True" at bounding box center [418, 151] width 8 height 7
radio input "true"
click at [416, 214] on input "True" at bounding box center [418, 210] width 8 height 7
radio input "true"
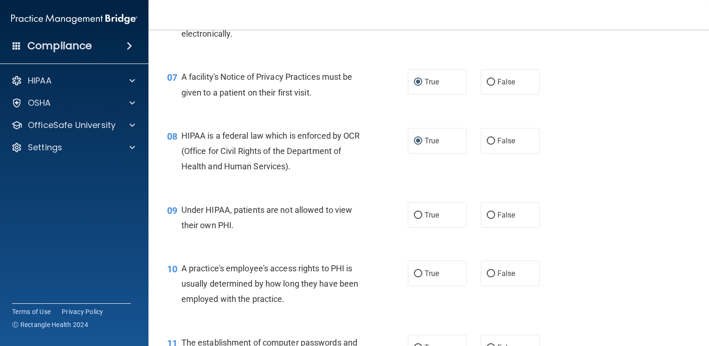
scroll to position [550, 0]
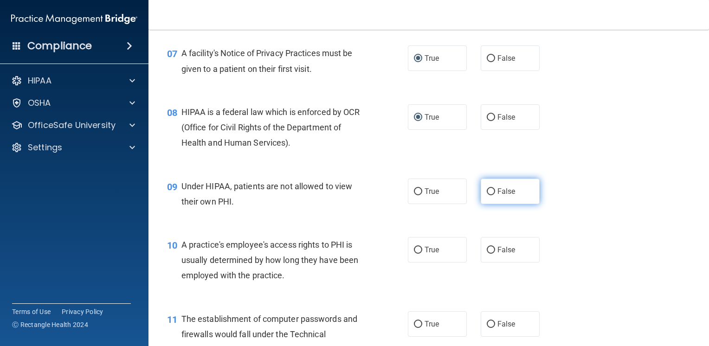
click at [488, 195] on input "False" at bounding box center [491, 192] width 8 height 7
radio input "true"
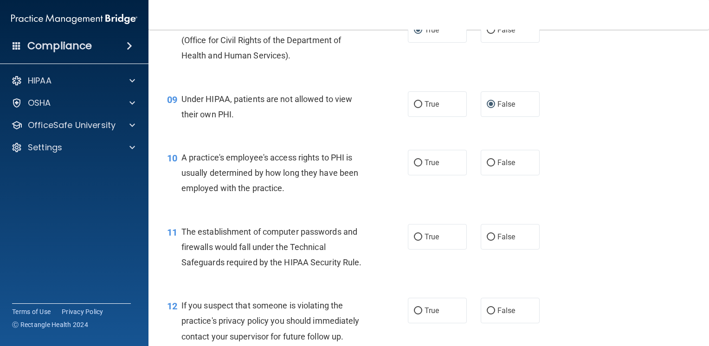
scroll to position [643, 0]
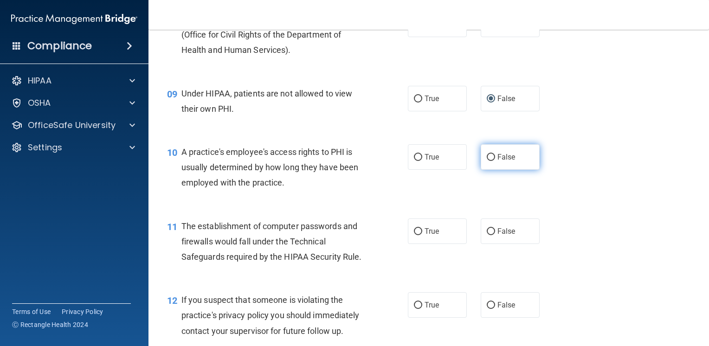
click at [489, 161] on input "False" at bounding box center [491, 157] width 8 height 7
radio input "true"
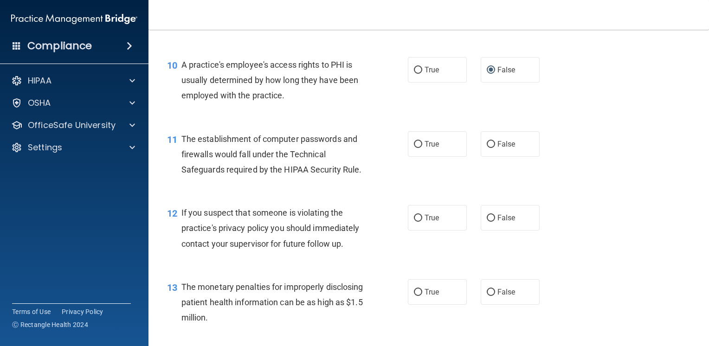
scroll to position [735, 0]
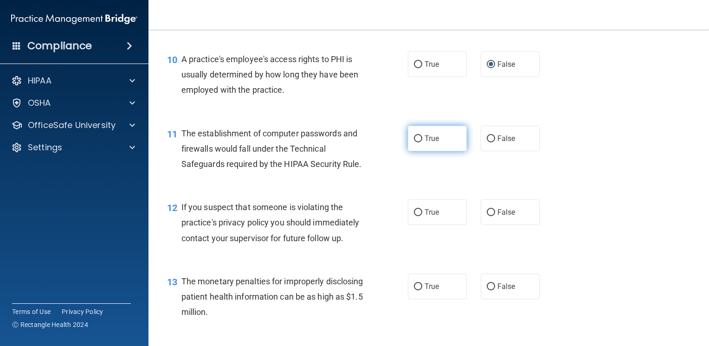
click at [424, 147] on label "True" at bounding box center [437, 139] width 59 height 26
click at [423, 143] on input "True" at bounding box center [418, 139] width 8 height 7
radio input "true"
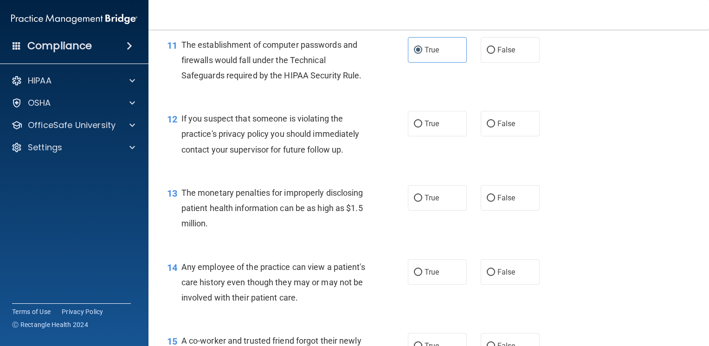
scroll to position [828, 0]
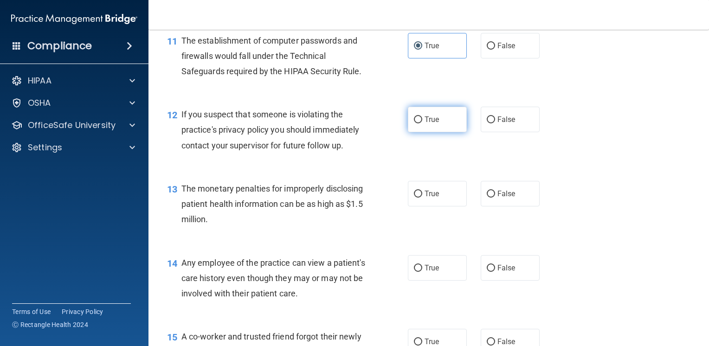
click at [414, 124] on input "True" at bounding box center [418, 120] width 8 height 7
radio input "true"
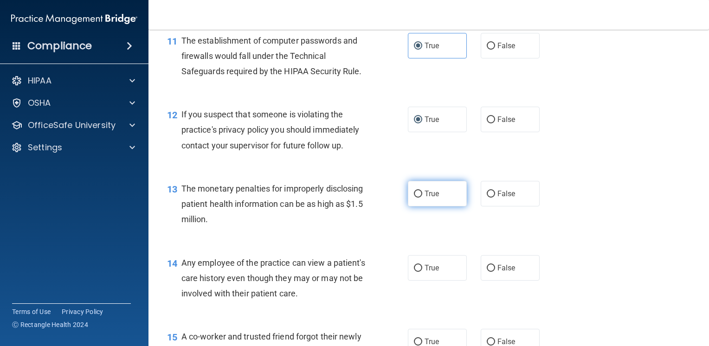
click at [418, 198] on input "True" at bounding box center [418, 194] width 8 height 7
radio input "true"
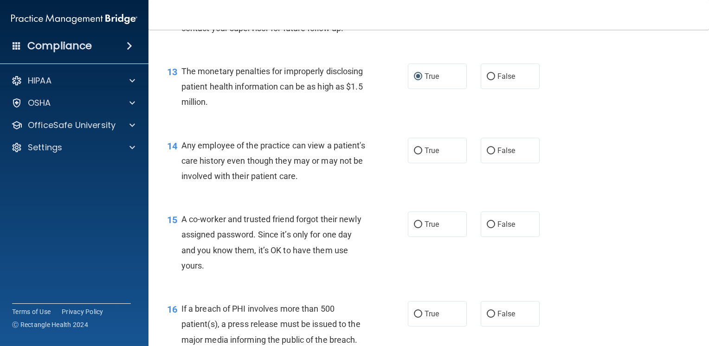
scroll to position [962, 0]
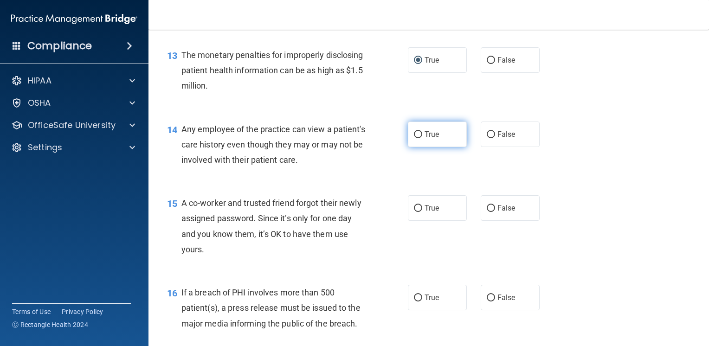
click at [408, 143] on label "True" at bounding box center [437, 135] width 59 height 26
click at [414, 138] on input "True" at bounding box center [418, 134] width 8 height 7
radio input "true"
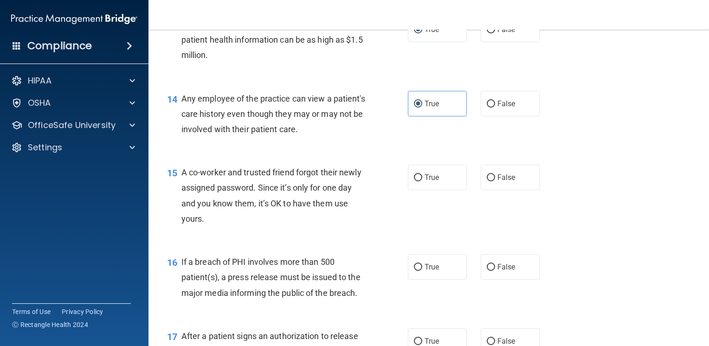
scroll to position [1009, 0]
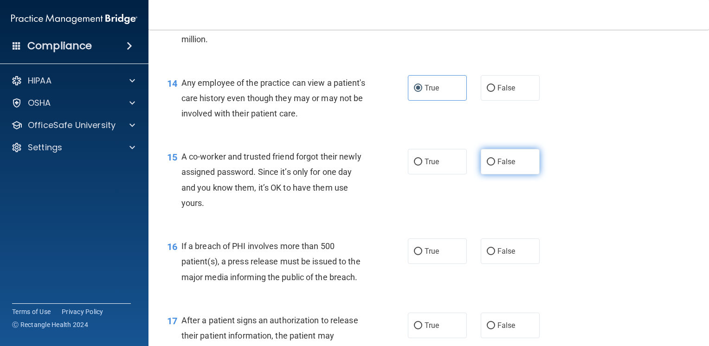
click at [498, 166] on span "False" at bounding box center [507, 161] width 18 height 9
click at [495, 166] on input "False" at bounding box center [491, 162] width 8 height 7
radio input "true"
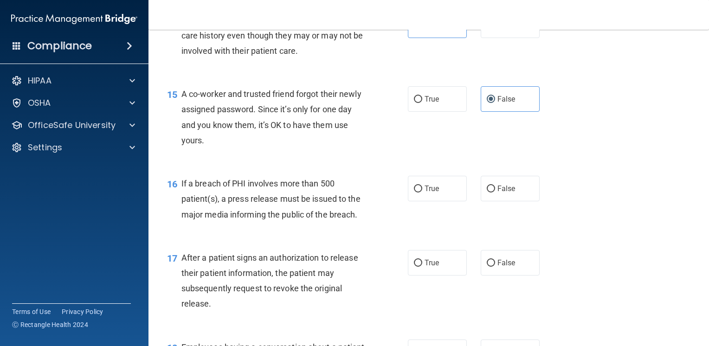
scroll to position [1101, 0]
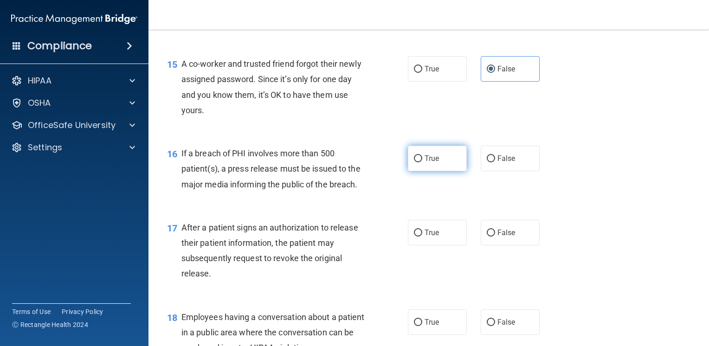
click at [425, 163] on span "True" at bounding box center [432, 158] width 14 height 9
click at [423, 163] on input "True" at bounding box center [418, 159] width 8 height 7
radio input "true"
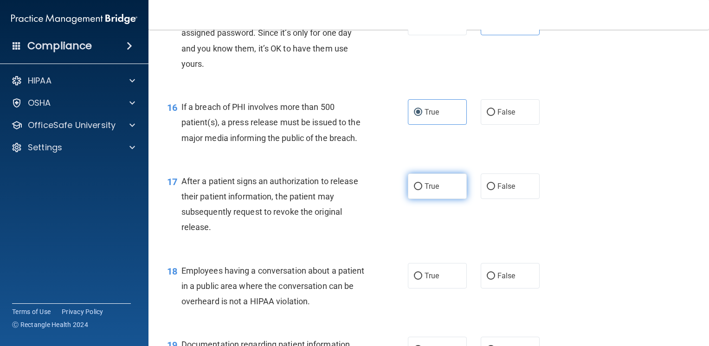
click at [410, 199] on label "True" at bounding box center [437, 187] width 59 height 26
click at [414, 190] on input "True" at bounding box center [418, 186] width 8 height 7
radio input "true"
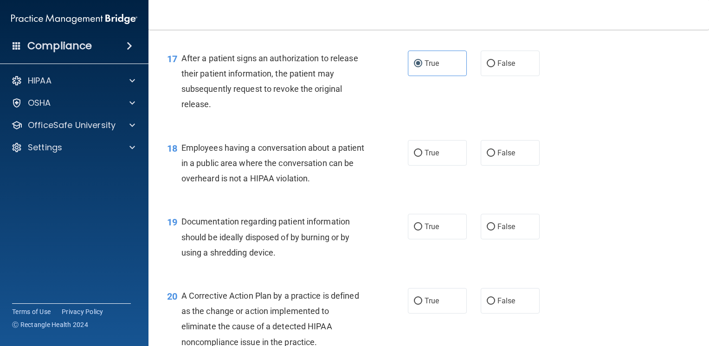
scroll to position [1287, 0]
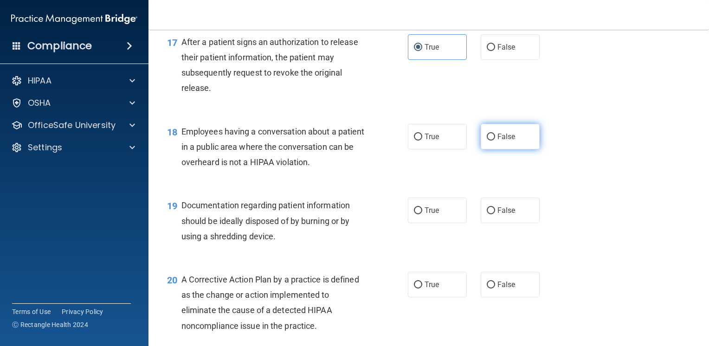
click at [502, 141] on span "False" at bounding box center [507, 136] width 18 height 9
click at [495, 141] on input "False" at bounding box center [491, 137] width 8 height 7
radio input "true"
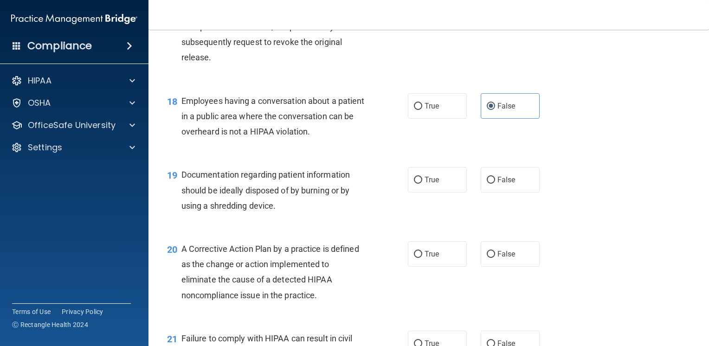
scroll to position [1334, 0]
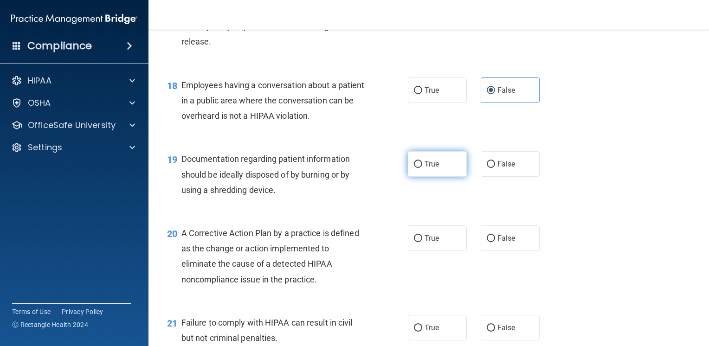
click at [421, 177] on label "True" at bounding box center [437, 164] width 59 height 26
click at [421, 168] on input "True" at bounding box center [418, 164] width 8 height 7
radio input "true"
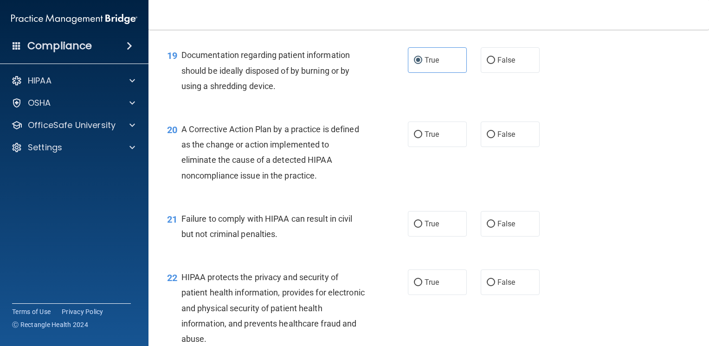
scroll to position [1473, 0]
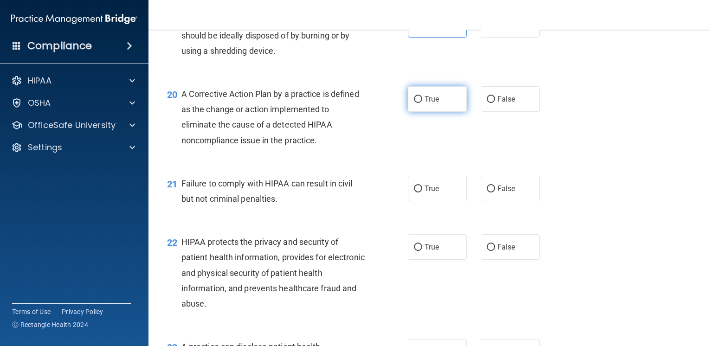
click at [441, 112] on label "True" at bounding box center [437, 99] width 59 height 26
click at [423, 103] on input "True" at bounding box center [418, 99] width 8 height 7
radio input "true"
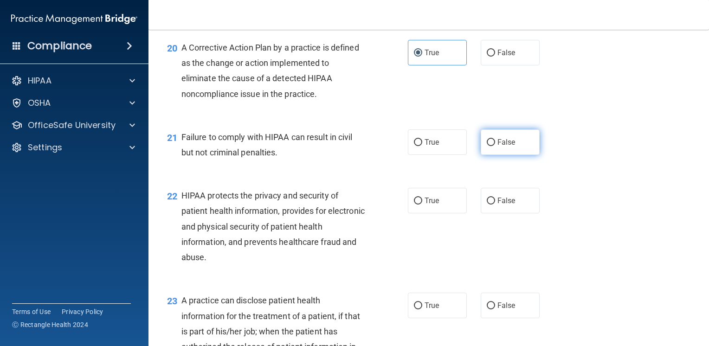
click at [489, 155] on label "False" at bounding box center [510, 143] width 59 height 26
click at [489, 146] on input "False" at bounding box center [491, 142] width 8 height 7
radio input "true"
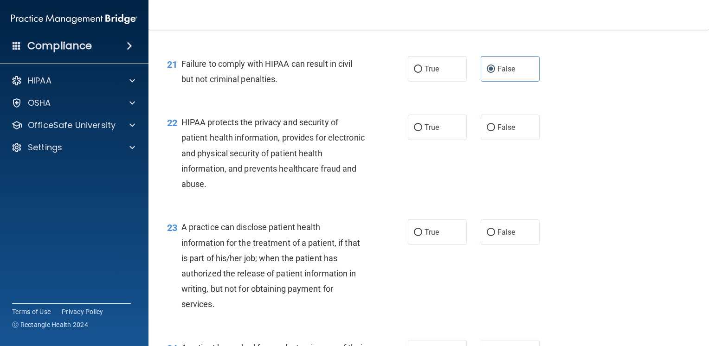
scroll to position [1612, 0]
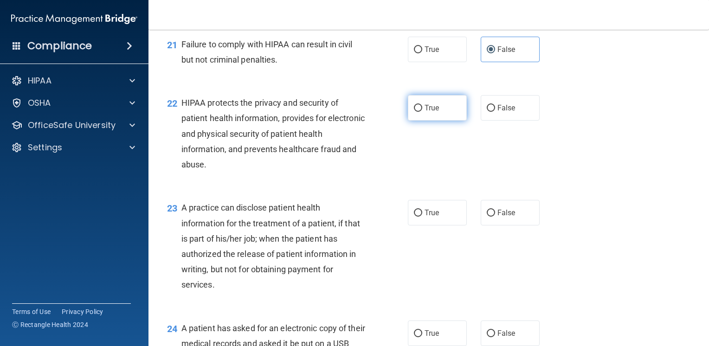
click at [418, 112] on input "True" at bounding box center [418, 108] width 8 height 7
radio input "true"
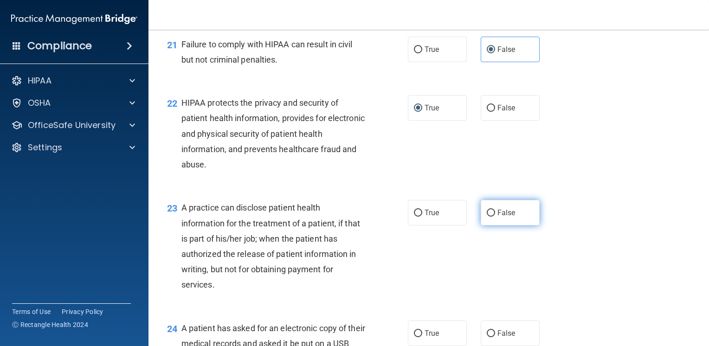
click at [509, 226] on label "False" at bounding box center [510, 213] width 59 height 26
click at [495, 217] on input "False" at bounding box center [491, 213] width 8 height 7
radio input "true"
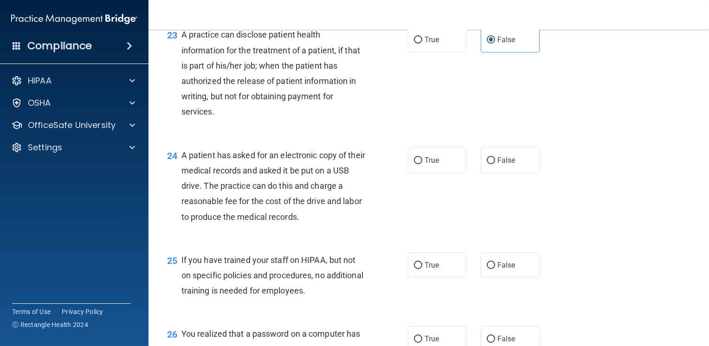
scroll to position [1798, 0]
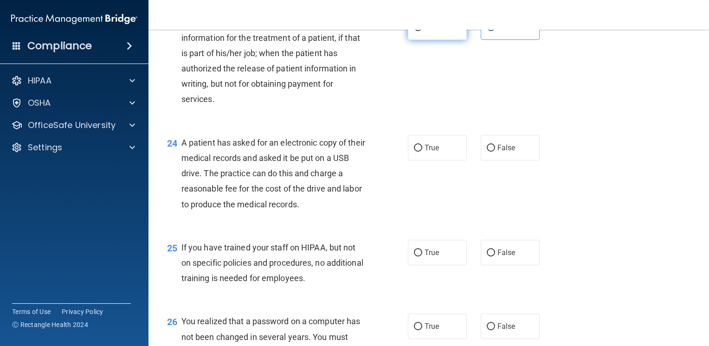
click at [417, 31] on input "True" at bounding box center [418, 27] width 8 height 7
radio input "true"
radio input "false"
click at [444, 159] on label "True" at bounding box center [437, 148] width 59 height 26
click at [423, 152] on input "True" at bounding box center [418, 148] width 8 height 7
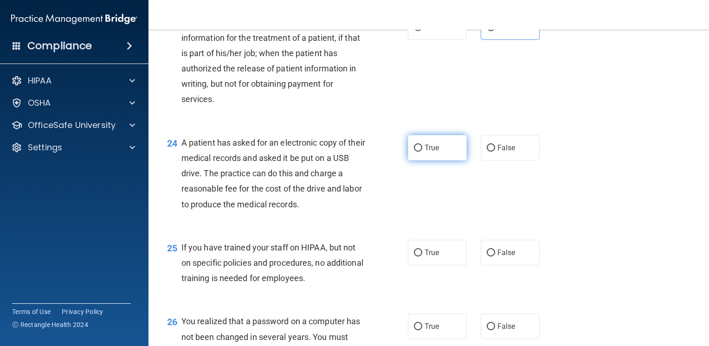
radio input "true"
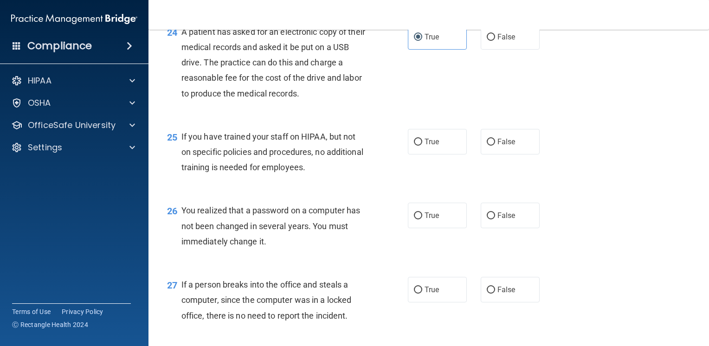
scroll to position [1937, 0]
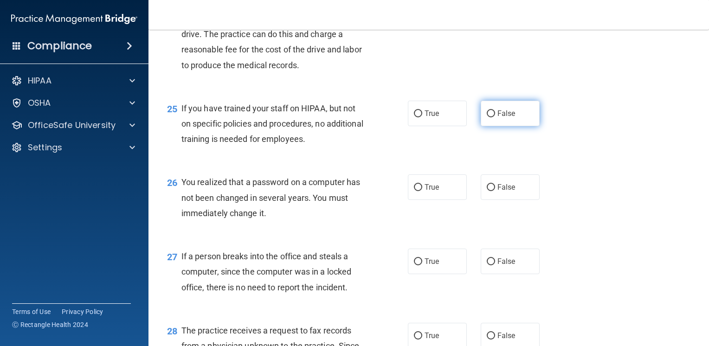
click at [481, 119] on label "False" at bounding box center [510, 114] width 59 height 26
click at [487, 117] on input "False" at bounding box center [491, 114] width 8 height 7
radio input "true"
click at [488, 191] on input "False" at bounding box center [491, 187] width 8 height 7
radio input "true"
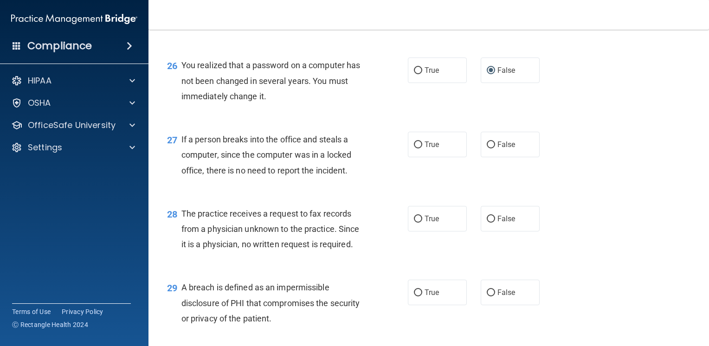
scroll to position [2076, 0]
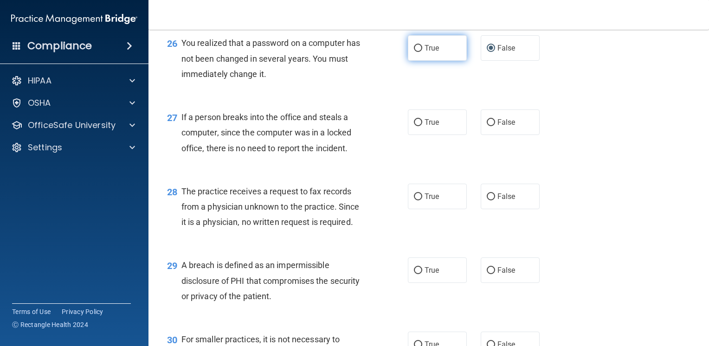
click at [425, 52] on span "True" at bounding box center [432, 48] width 14 height 9
click at [423, 52] on input "True" at bounding box center [418, 48] width 8 height 7
radio input "true"
click at [516, 61] on label "False" at bounding box center [510, 48] width 59 height 26
click at [495, 52] on input "False" at bounding box center [491, 48] width 8 height 7
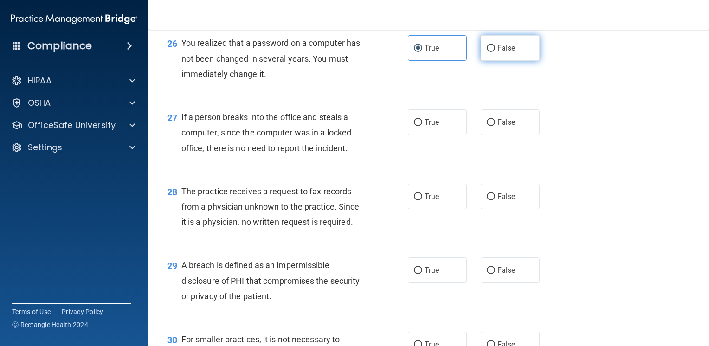
radio input "true"
radio input "false"
click at [529, 135] on label "False" at bounding box center [510, 123] width 59 height 26
click at [495, 126] on input "False" at bounding box center [491, 122] width 8 height 7
radio input "true"
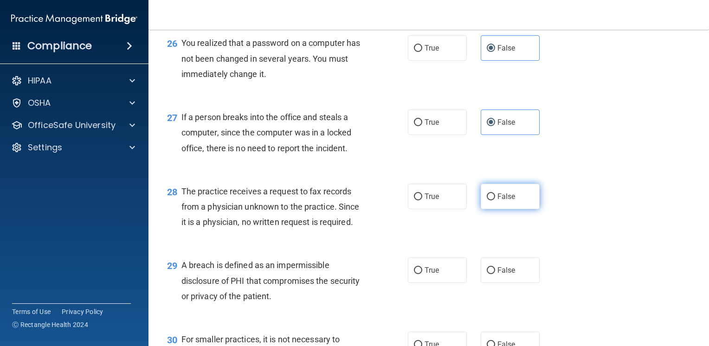
click at [513, 208] on label "False" at bounding box center [510, 197] width 59 height 26
click at [495, 201] on input "False" at bounding box center [491, 197] width 8 height 7
radio input "true"
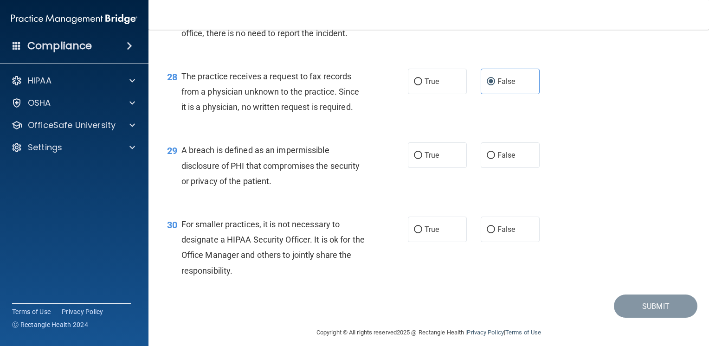
scroll to position [2216, 0]
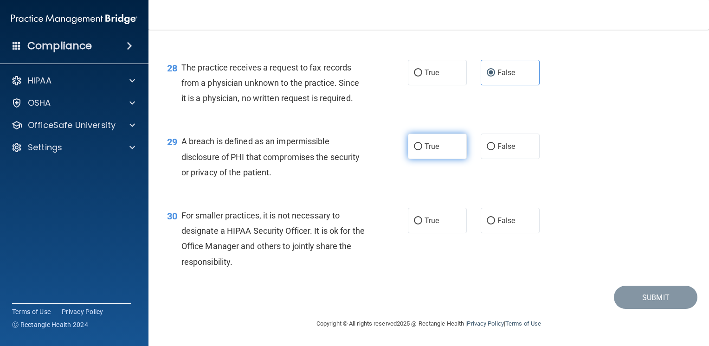
click at [460, 156] on label "True" at bounding box center [437, 147] width 59 height 26
click at [423, 150] on input "True" at bounding box center [418, 146] width 8 height 7
radio input "true"
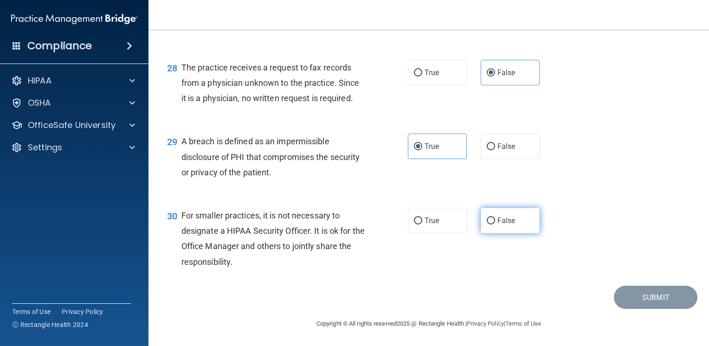
click at [503, 214] on label "False" at bounding box center [510, 221] width 59 height 26
click at [495, 218] on input "False" at bounding box center [491, 221] width 8 height 7
radio input "true"
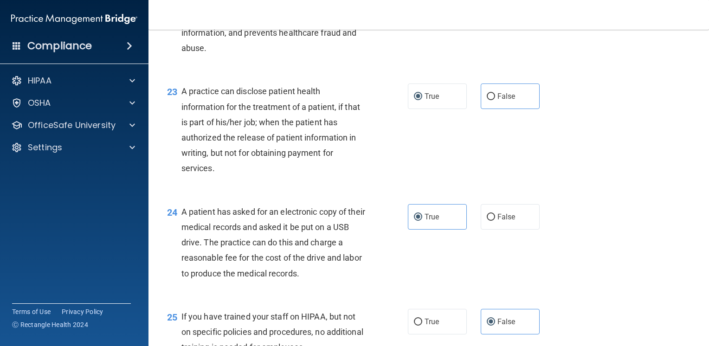
scroll to position [1705, 0]
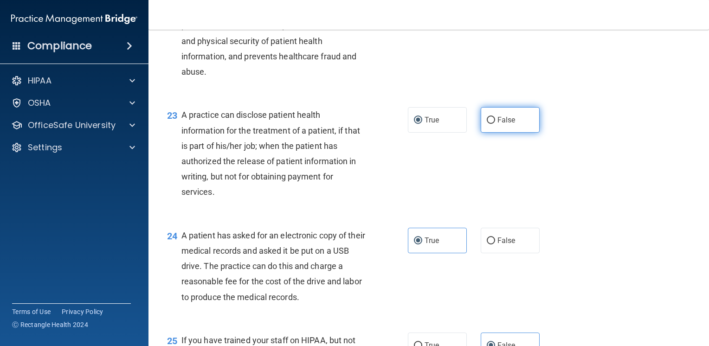
click at [487, 124] on input "False" at bounding box center [491, 120] width 8 height 7
radio input "true"
radio input "false"
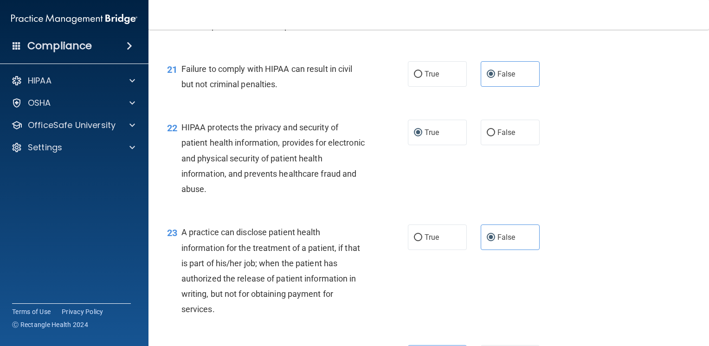
scroll to position [1566, 0]
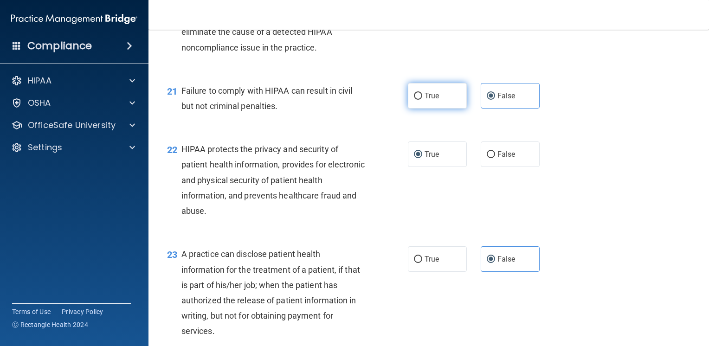
click at [427, 100] on span "True" at bounding box center [432, 95] width 14 height 9
click at [423, 100] on input "True" at bounding box center [418, 96] width 8 height 7
radio input "true"
radio input "false"
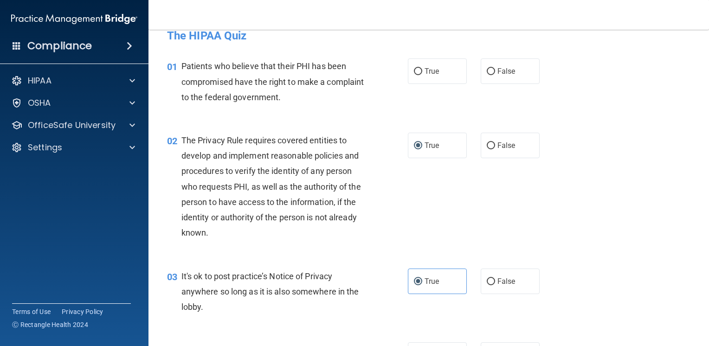
scroll to position [0, 0]
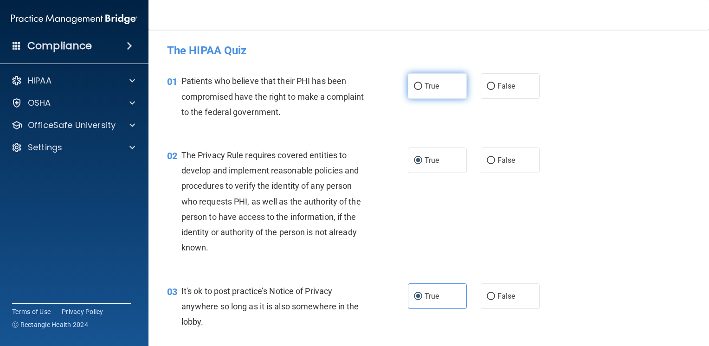
click at [436, 88] on label "True" at bounding box center [437, 86] width 59 height 26
click at [423, 88] on input "True" at bounding box center [418, 86] width 8 height 7
radio input "true"
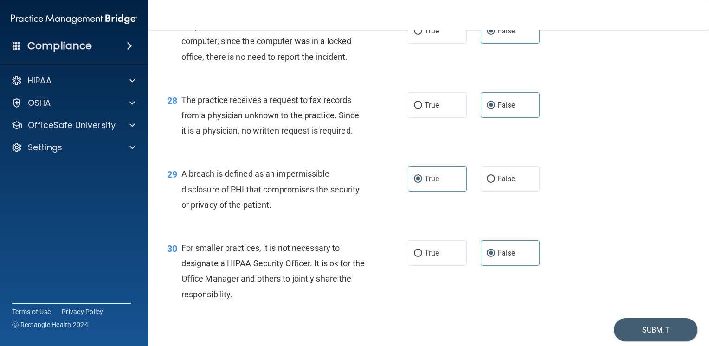
scroll to position [2216, 0]
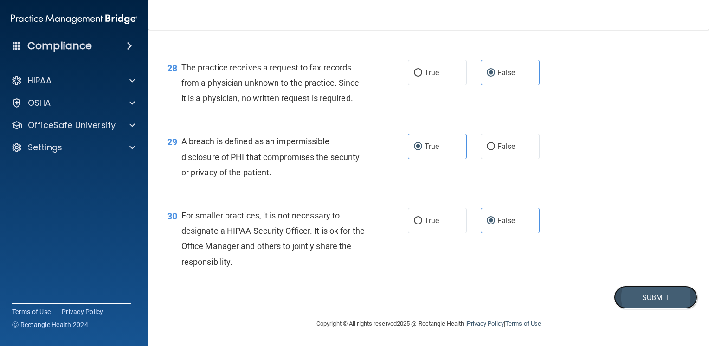
click at [627, 294] on button "Submit" at bounding box center [656, 298] width 84 height 24
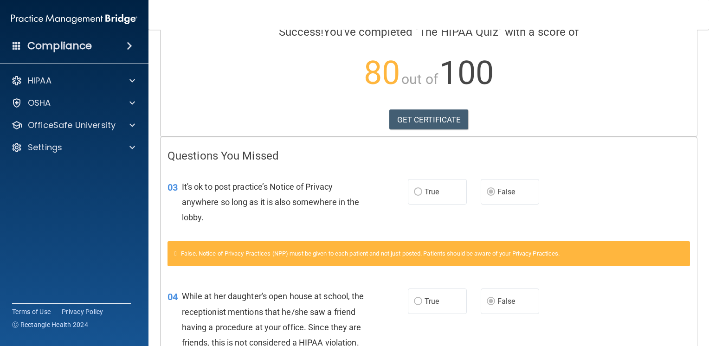
scroll to position [93, 0]
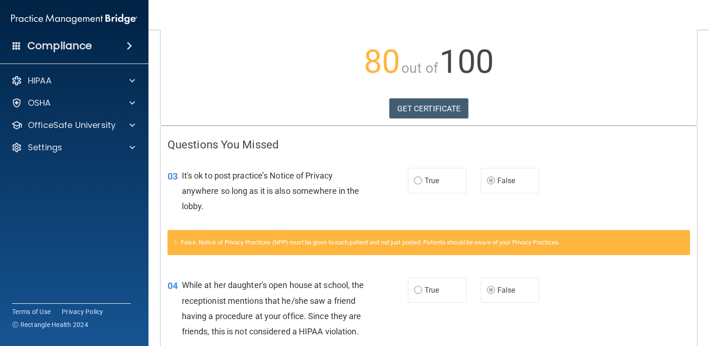
click at [449, 243] on span "False. Notice of Privacy Practices (NPP) must be given to each patient and not …" at bounding box center [370, 242] width 379 height 7
click at [404, 179] on div "03 It's ok to post practice’s Notice of Privacy anywhere so long as it is also …" at bounding box center [288, 193] width 268 height 51
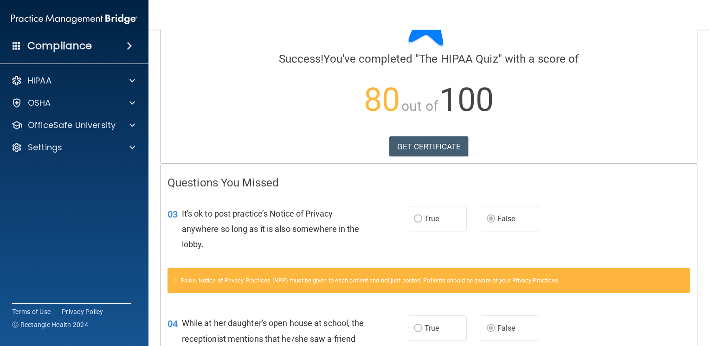
scroll to position [0, 0]
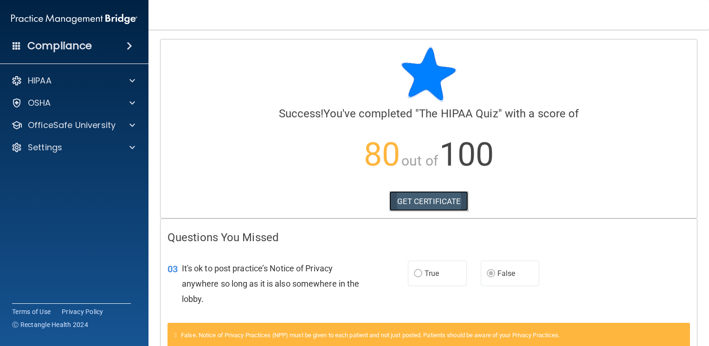
click at [401, 201] on link "GET CERTIFICATE" at bounding box center [429, 201] width 79 height 20
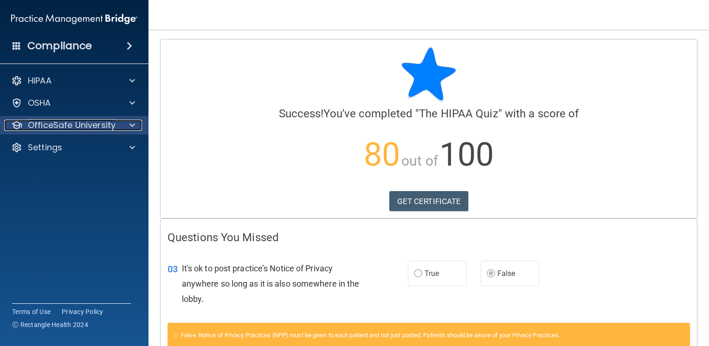
click at [57, 130] on p "OfficeSafe University" at bounding box center [72, 125] width 88 height 11
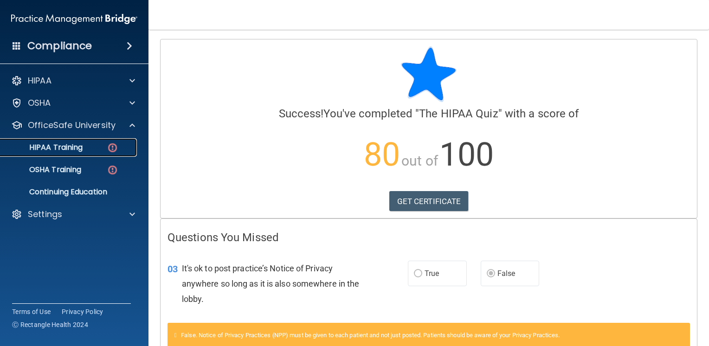
click at [66, 146] on p "HIPAA Training" at bounding box center [44, 147] width 77 height 9
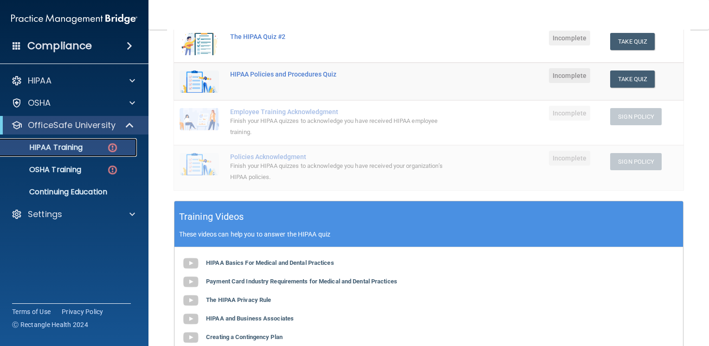
scroll to position [232, 0]
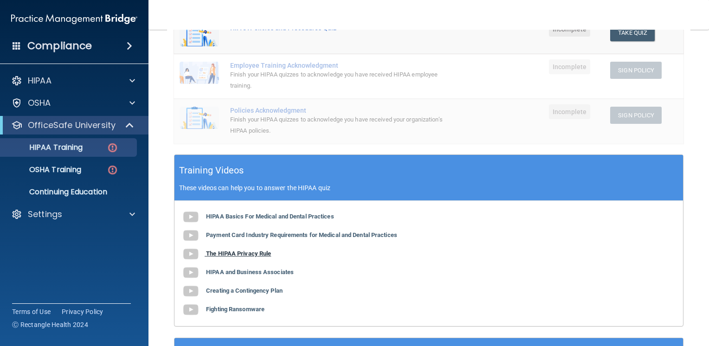
click at [254, 254] on b "The HIPAA Privacy Rule" at bounding box center [238, 253] width 65 height 7
click at [268, 272] on b "HIPAA and Business Associates" at bounding box center [250, 272] width 88 height 7
click at [266, 292] on b "Creating a Contingency Plan" at bounding box center [244, 290] width 77 height 7
click at [264, 308] on b "Fighting Ransomware" at bounding box center [235, 309] width 59 height 7
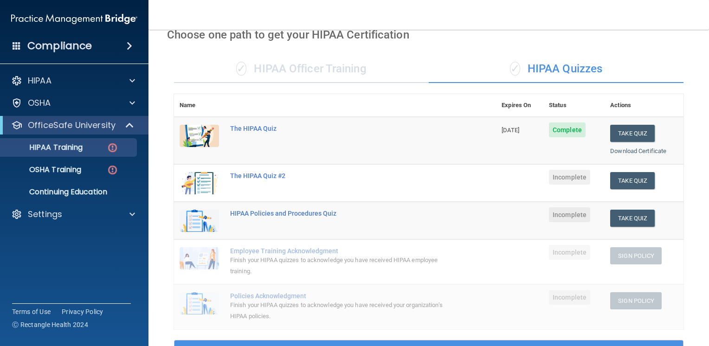
scroll to position [46, 0]
click at [273, 176] on div "The HIPAA Quiz #2" at bounding box center [340, 175] width 220 height 7
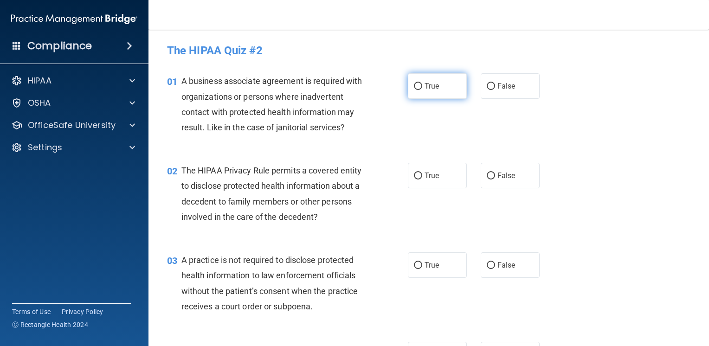
click at [436, 86] on label "True" at bounding box center [437, 86] width 59 height 26
click at [423, 86] on input "True" at bounding box center [418, 86] width 8 height 7
radio input "true"
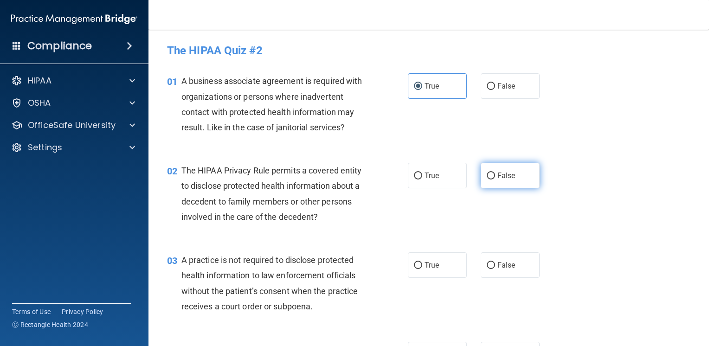
click at [491, 176] on label "False" at bounding box center [510, 176] width 59 height 26
click at [491, 176] on input "False" at bounding box center [491, 176] width 8 height 7
radio input "true"
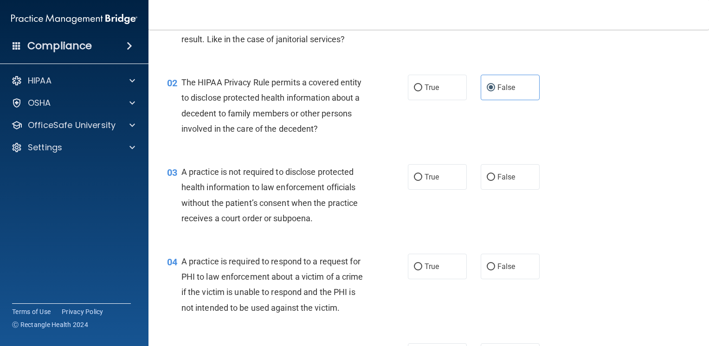
scroll to position [93, 0]
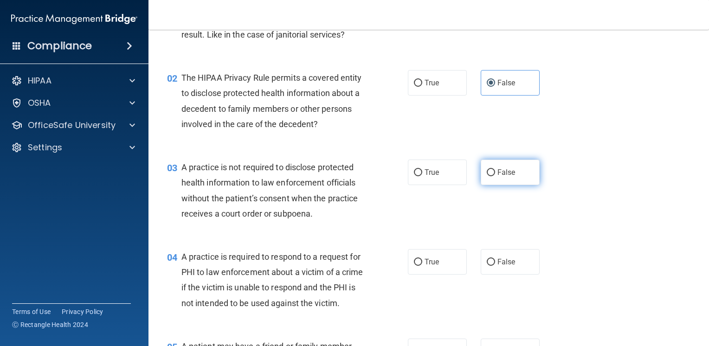
click at [505, 165] on label "False" at bounding box center [510, 173] width 59 height 26
click at [495, 169] on input "False" at bounding box center [491, 172] width 8 height 7
radio input "true"
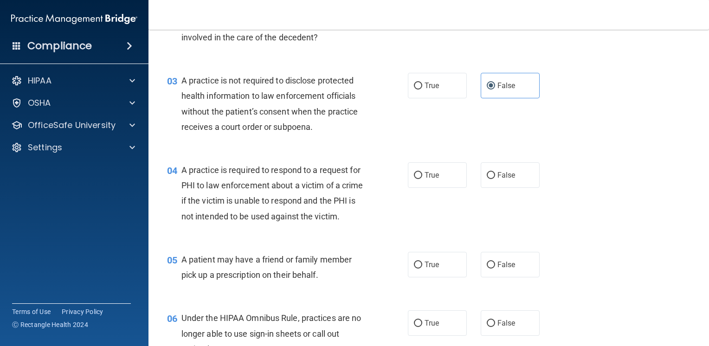
scroll to position [186, 0]
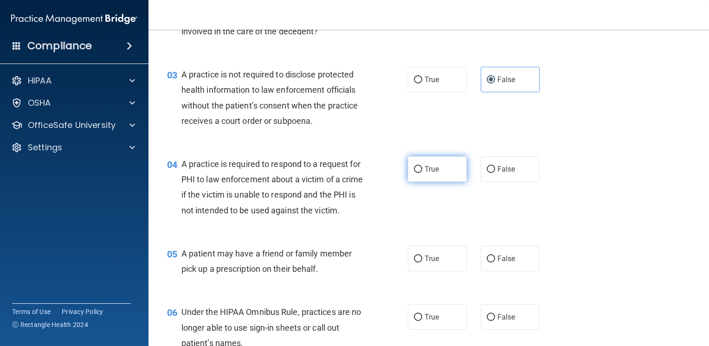
click at [449, 168] on label "True" at bounding box center [437, 169] width 59 height 26
click at [423, 168] on input "True" at bounding box center [418, 169] width 8 height 7
radio input "true"
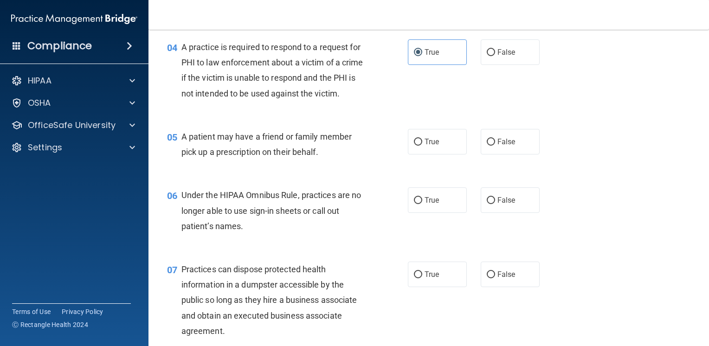
scroll to position [325, 0]
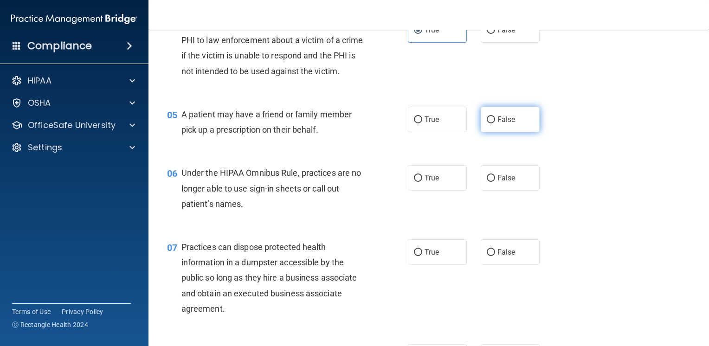
click at [489, 124] on input "False" at bounding box center [491, 120] width 8 height 7
radio input "true"
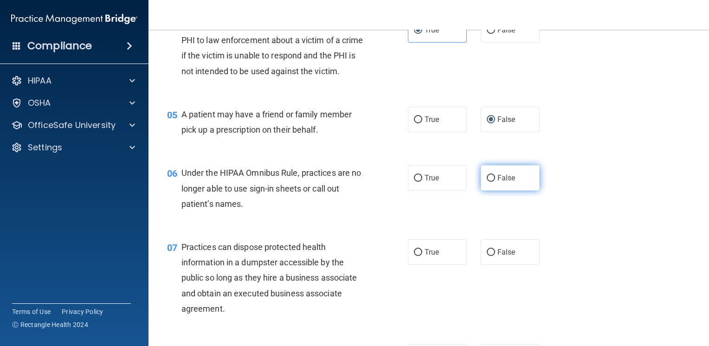
click at [519, 191] on label "False" at bounding box center [510, 178] width 59 height 26
click at [495, 182] on input "False" at bounding box center [491, 178] width 8 height 7
radio input "true"
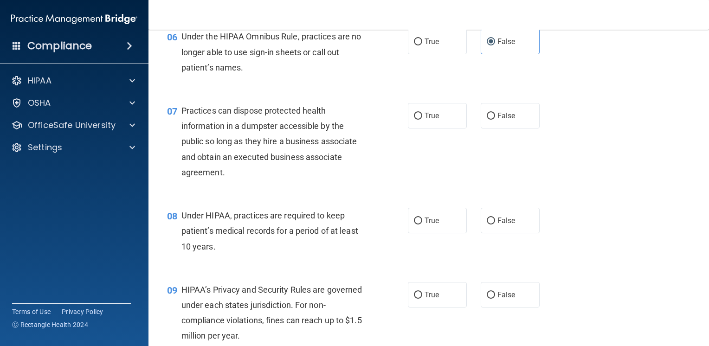
scroll to position [464, 0]
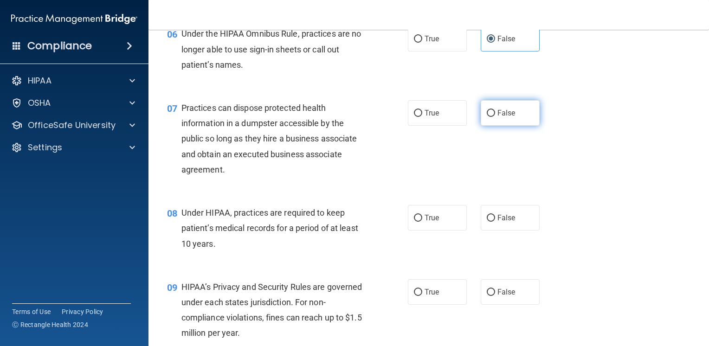
click at [492, 120] on label "False" at bounding box center [510, 113] width 59 height 26
click at [492, 117] on input "False" at bounding box center [491, 113] width 8 height 7
radio input "true"
click at [436, 231] on label "True" at bounding box center [437, 218] width 59 height 26
click at [423, 222] on input "True" at bounding box center [418, 218] width 8 height 7
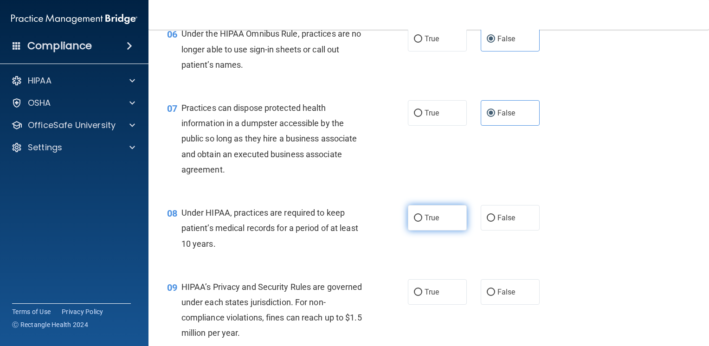
radio input "true"
click at [580, 255] on div "08 Under HIPAA, practices are required to keep patient’s medical records for a …" at bounding box center [429, 231] width 538 height 74
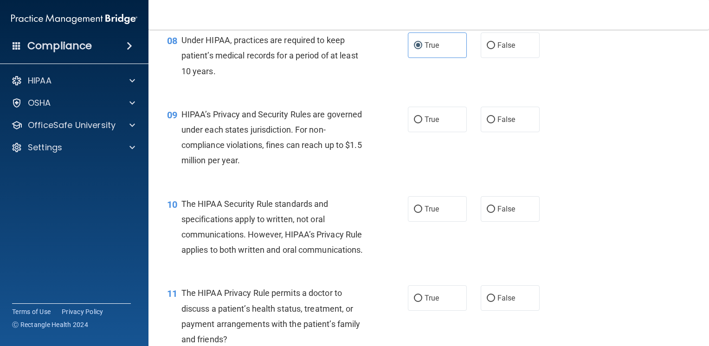
scroll to position [650, 0]
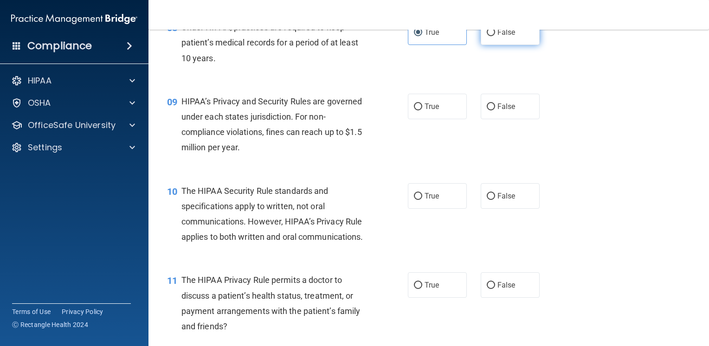
click at [525, 45] on label "False" at bounding box center [510, 33] width 59 height 26
click at [495, 36] on input "False" at bounding box center [491, 32] width 8 height 7
radio input "true"
click at [426, 37] on span "True" at bounding box center [432, 32] width 14 height 9
click at [423, 36] on input "True" at bounding box center [418, 32] width 8 height 7
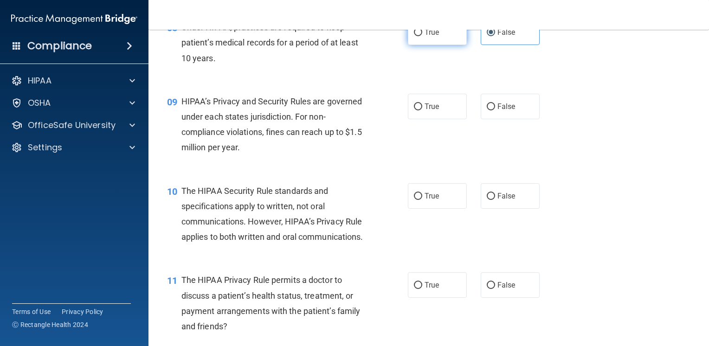
radio input "true"
radio input "false"
click at [457, 119] on label "True" at bounding box center [437, 107] width 59 height 26
click at [423, 111] on input "True" at bounding box center [418, 107] width 8 height 7
radio input "true"
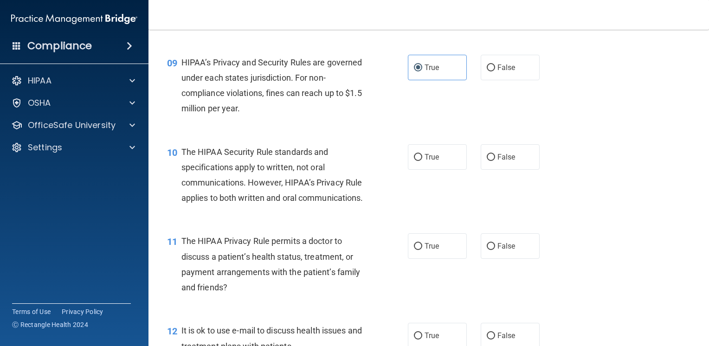
scroll to position [743, 0]
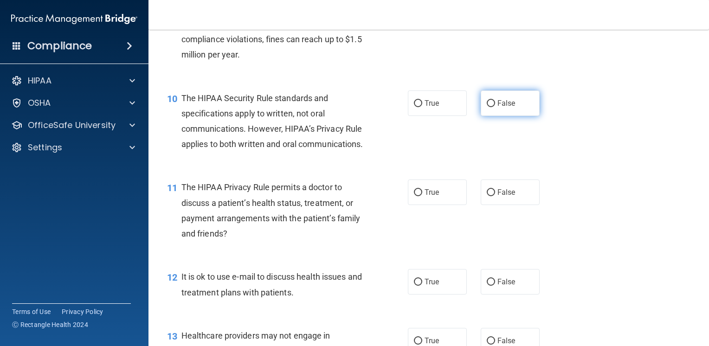
click at [503, 116] on label "False" at bounding box center [510, 104] width 59 height 26
click at [495, 107] on input "False" at bounding box center [491, 103] width 8 height 7
radio input "true"
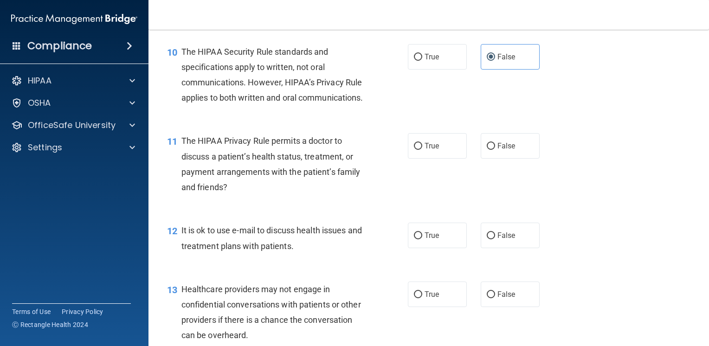
scroll to position [836, 0]
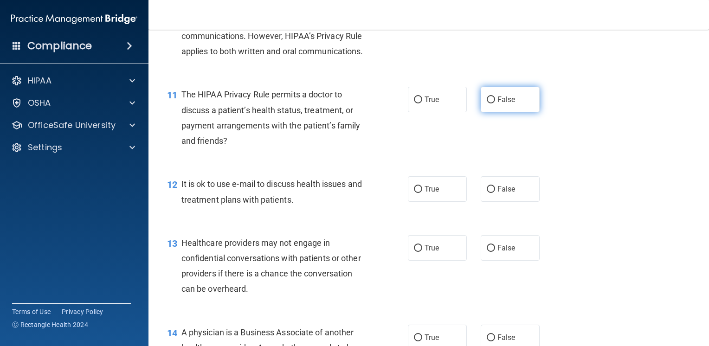
click at [498, 104] on span "False" at bounding box center [507, 99] width 18 height 9
click at [494, 104] on input "False" at bounding box center [491, 100] width 8 height 7
radio input "true"
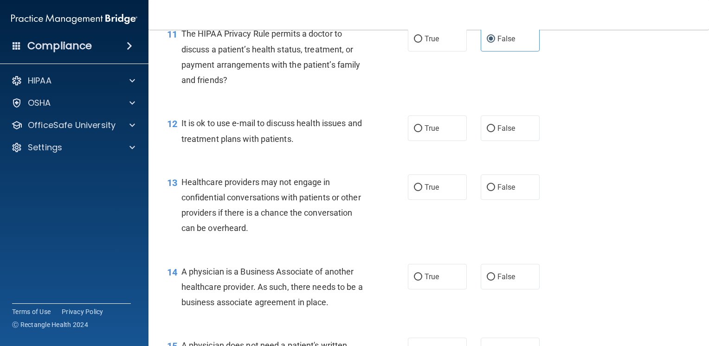
scroll to position [929, 0]
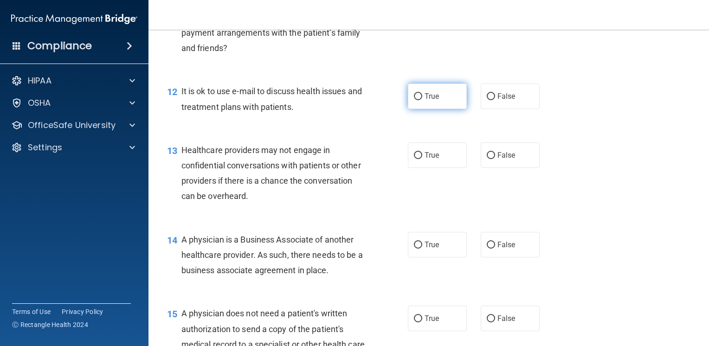
click at [417, 109] on label "True" at bounding box center [437, 97] width 59 height 26
click at [417, 100] on input "True" at bounding box center [418, 96] width 8 height 7
radio input "true"
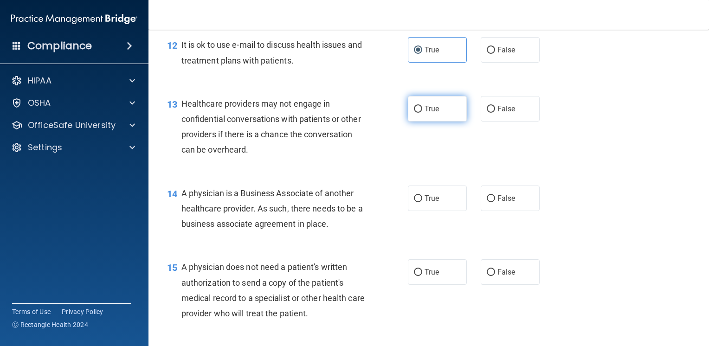
click at [433, 122] on label "True" at bounding box center [437, 109] width 59 height 26
click at [423, 113] on input "True" at bounding box center [418, 109] width 8 height 7
radio input "true"
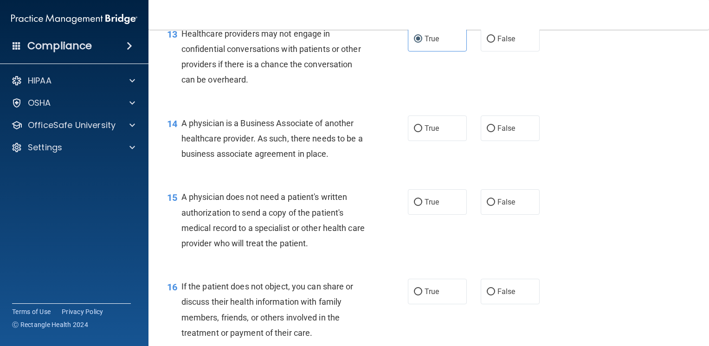
scroll to position [1068, 0]
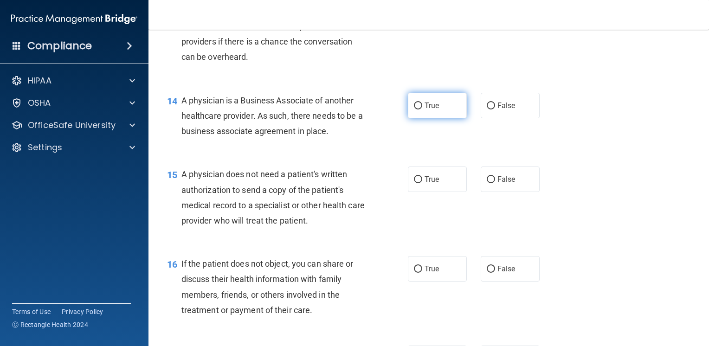
click at [425, 110] on span "True" at bounding box center [432, 105] width 14 height 9
click at [423, 110] on input "True" at bounding box center [418, 106] width 8 height 7
radio input "true"
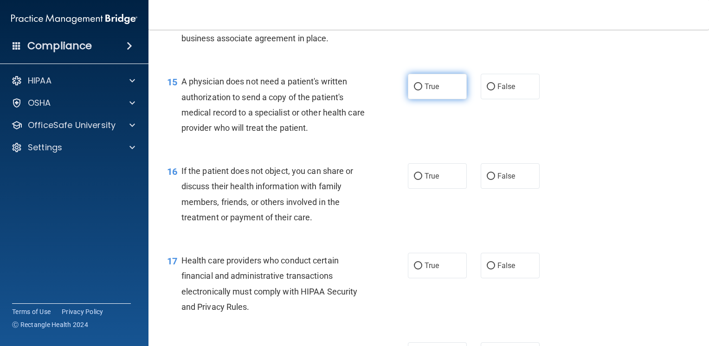
click at [429, 99] on label "True" at bounding box center [437, 87] width 59 height 26
click at [423, 91] on input "True" at bounding box center [418, 87] width 8 height 7
radio input "true"
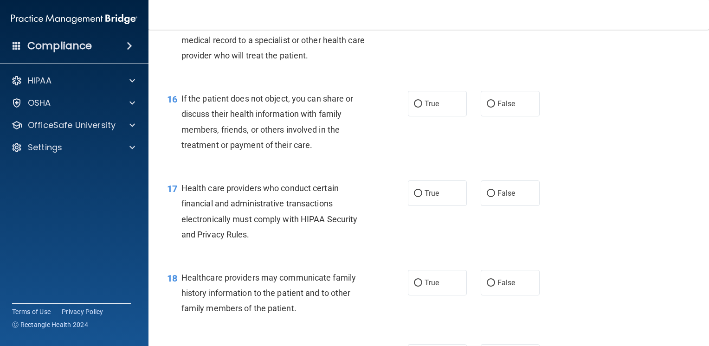
scroll to position [1254, 0]
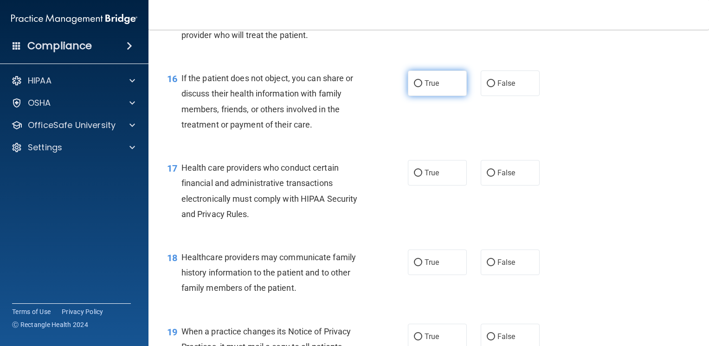
click at [436, 96] on label "True" at bounding box center [437, 84] width 59 height 26
click at [423, 87] on input "True" at bounding box center [418, 83] width 8 height 7
radio input "true"
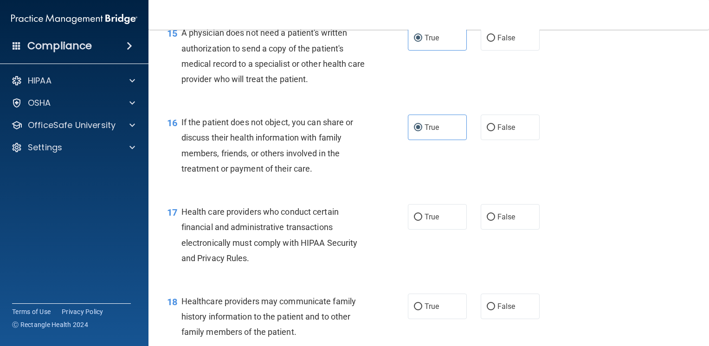
scroll to position [1117, 0]
